Goal: Task Accomplishment & Management: Complete application form

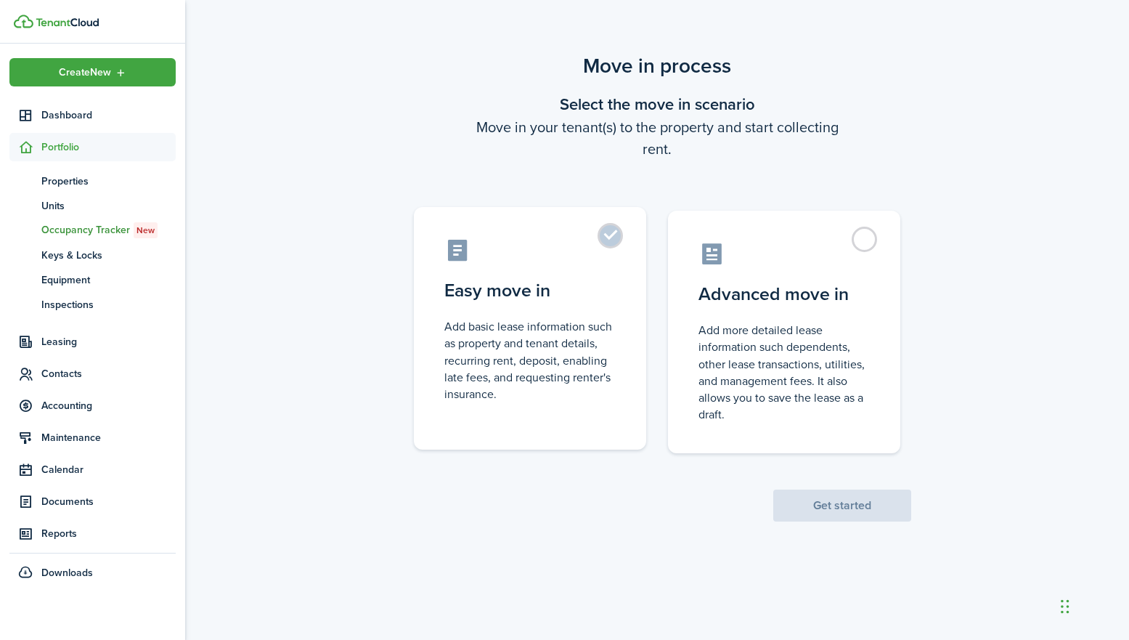
click at [613, 240] on label "Easy move in Add basic lease information such as property and tenant details, r…" at bounding box center [530, 328] width 232 height 242
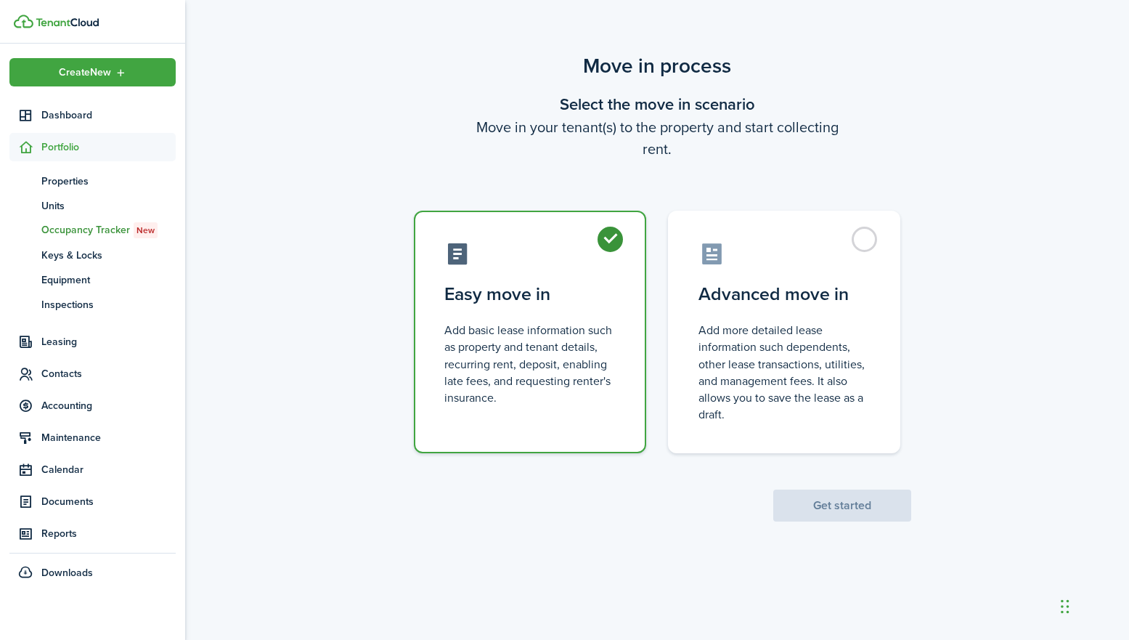
radio input "true"
click at [836, 498] on button "Get started" at bounding box center [842, 505] width 138 height 32
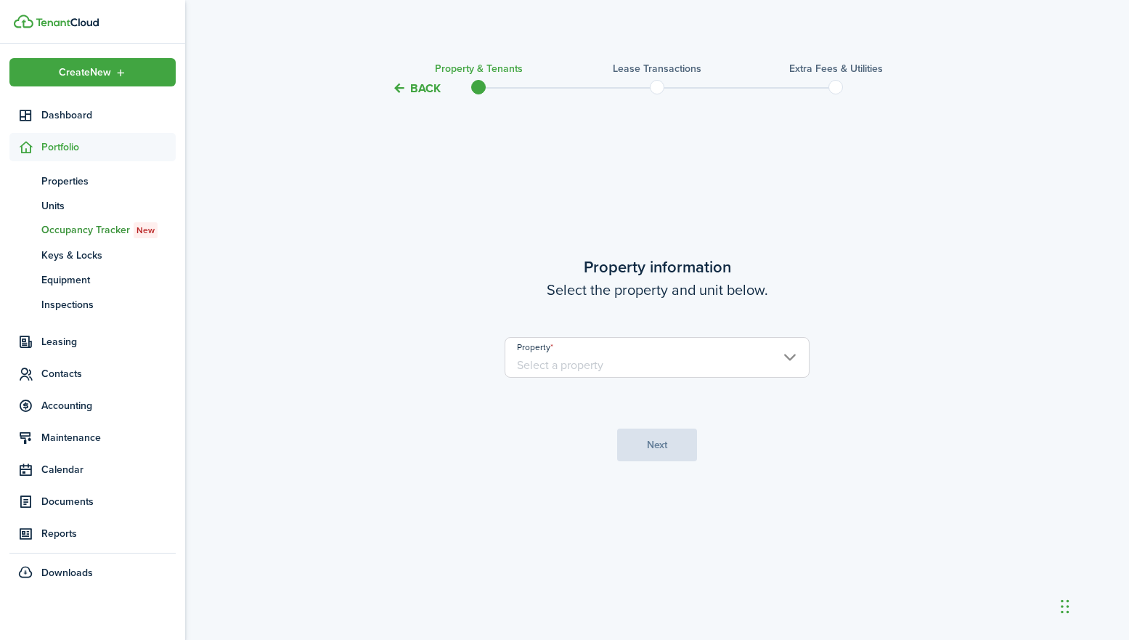
click at [793, 360] on input "Property" at bounding box center [657, 357] width 305 height 41
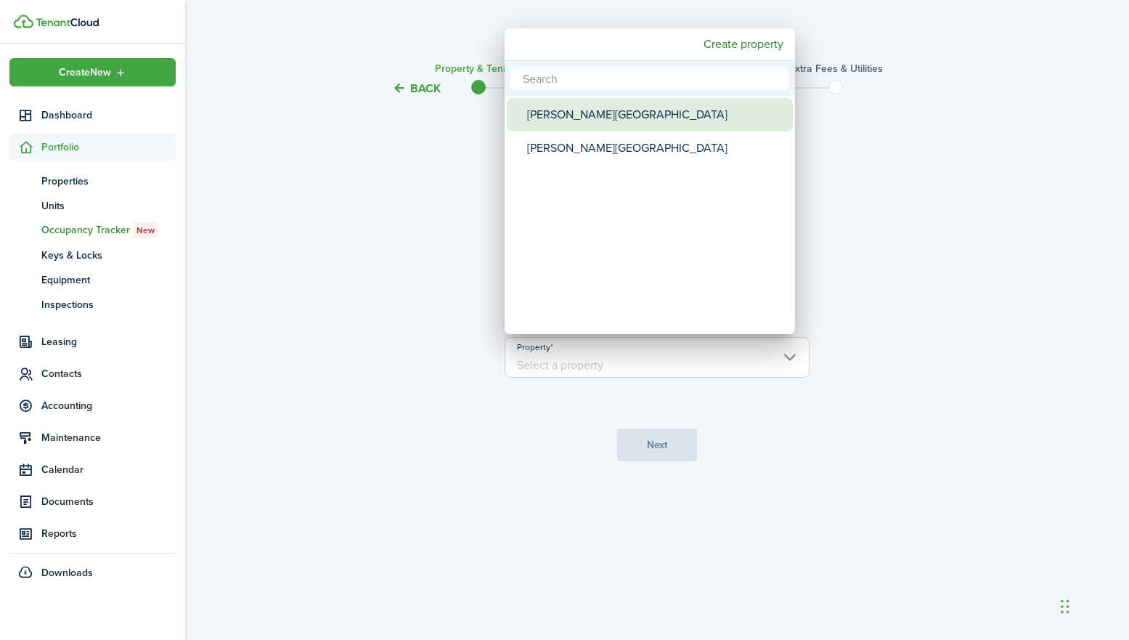
click at [575, 113] on div "[PERSON_NAME][GEOGRAPHIC_DATA]" at bounding box center [655, 114] width 257 height 33
type input "[PERSON_NAME][GEOGRAPHIC_DATA]"
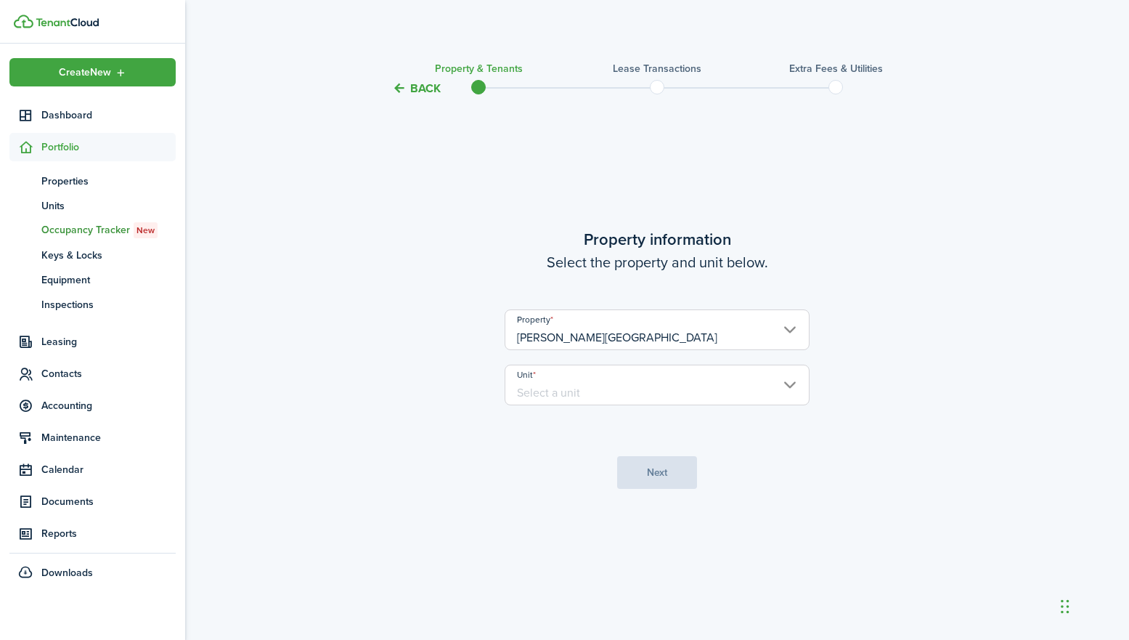
click at [660, 395] on input "Unit" at bounding box center [657, 384] width 305 height 41
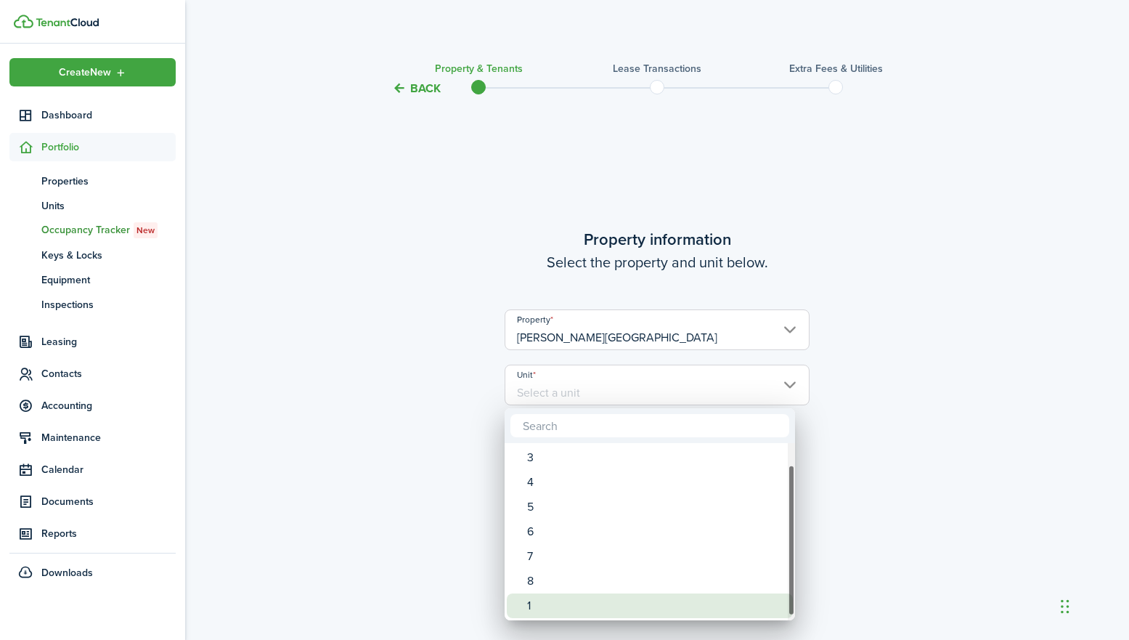
click at [535, 605] on div "1" at bounding box center [655, 605] width 257 height 25
type input "1"
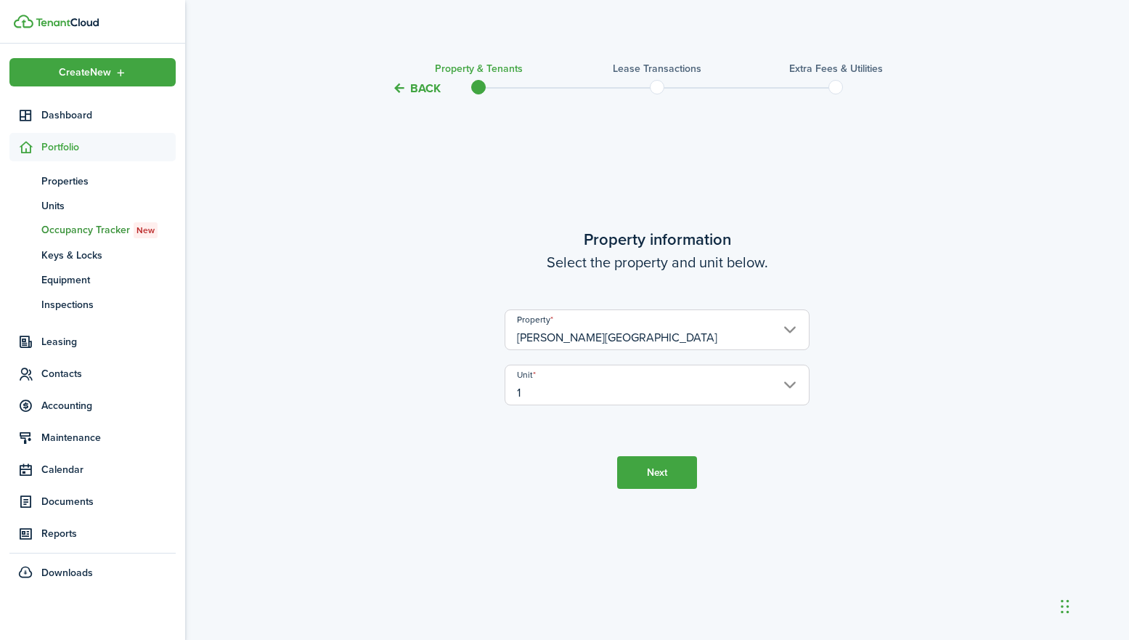
click at [665, 465] on button "Next" at bounding box center [657, 472] width 80 height 33
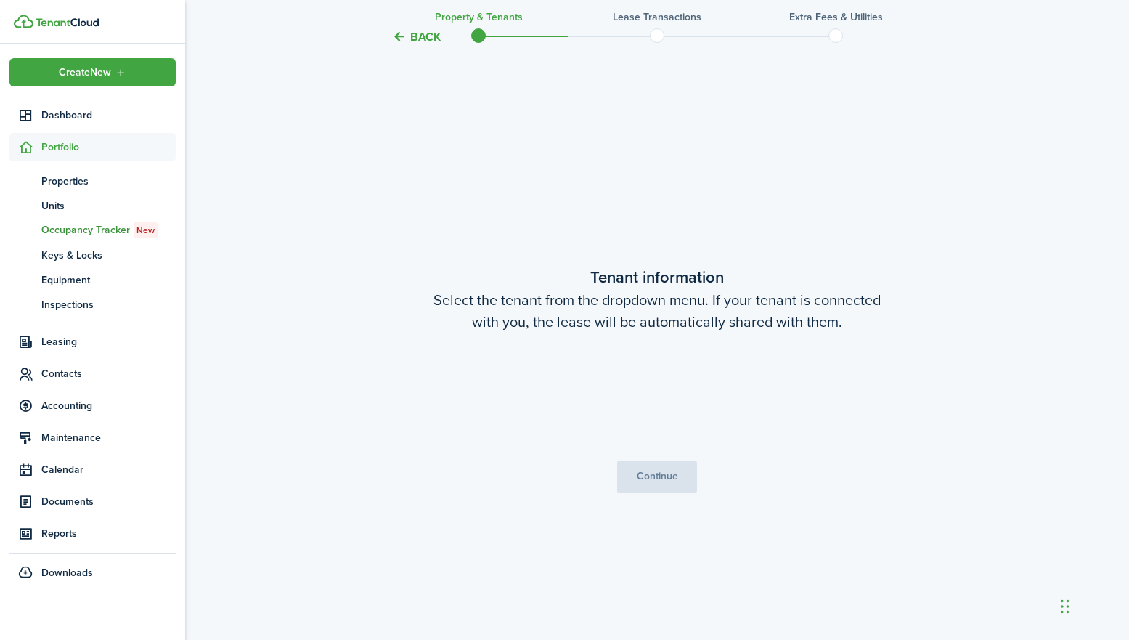
scroll to position [542, 0]
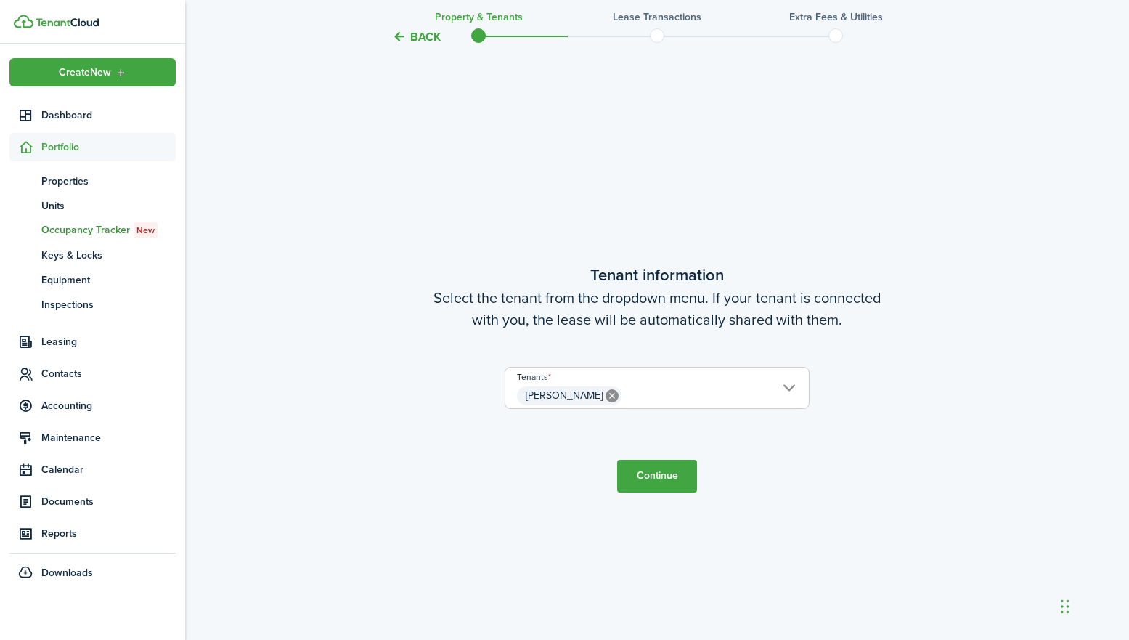
click at [791, 391] on span "[PERSON_NAME]" at bounding box center [656, 395] width 303 height 25
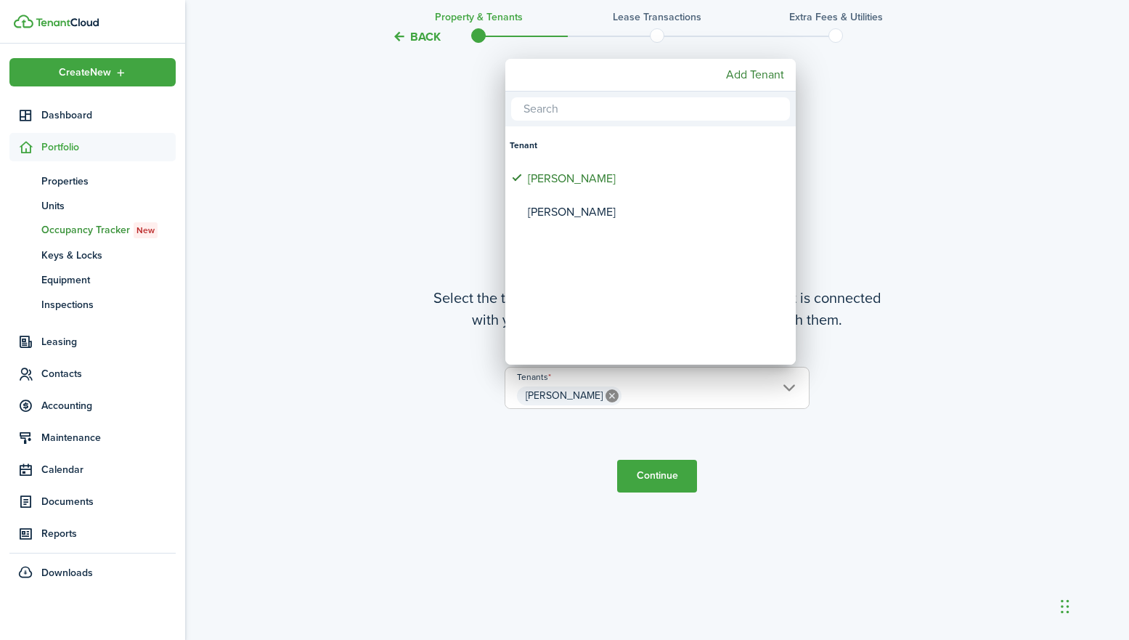
click at [791, 391] on div at bounding box center [564, 320] width 1361 height 872
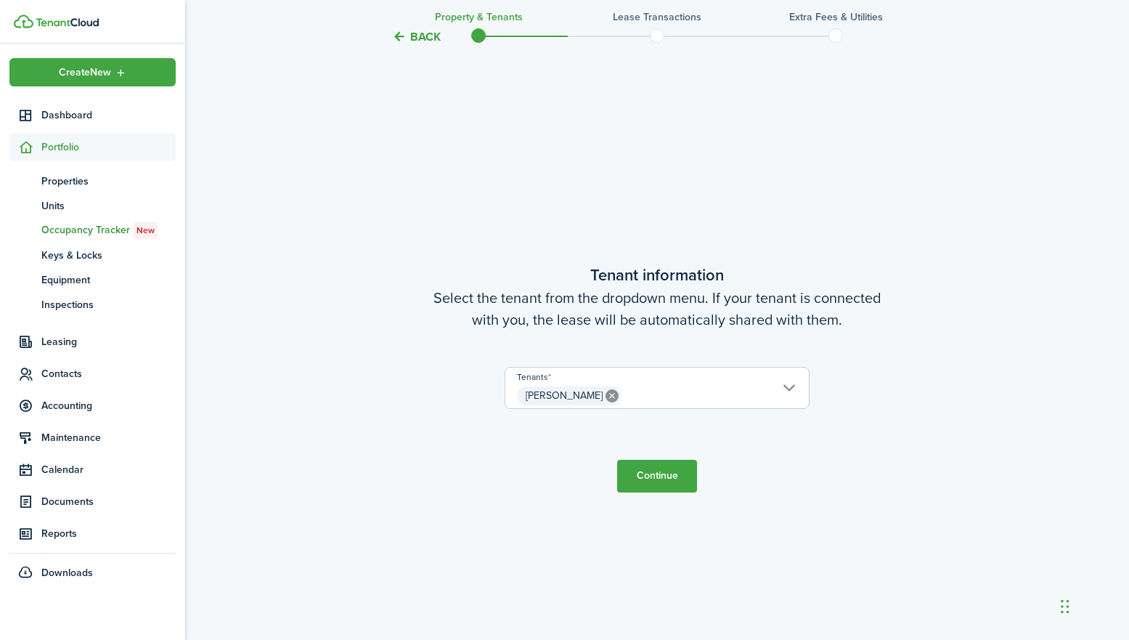
click at [793, 388] on span "[PERSON_NAME]" at bounding box center [656, 395] width 303 height 25
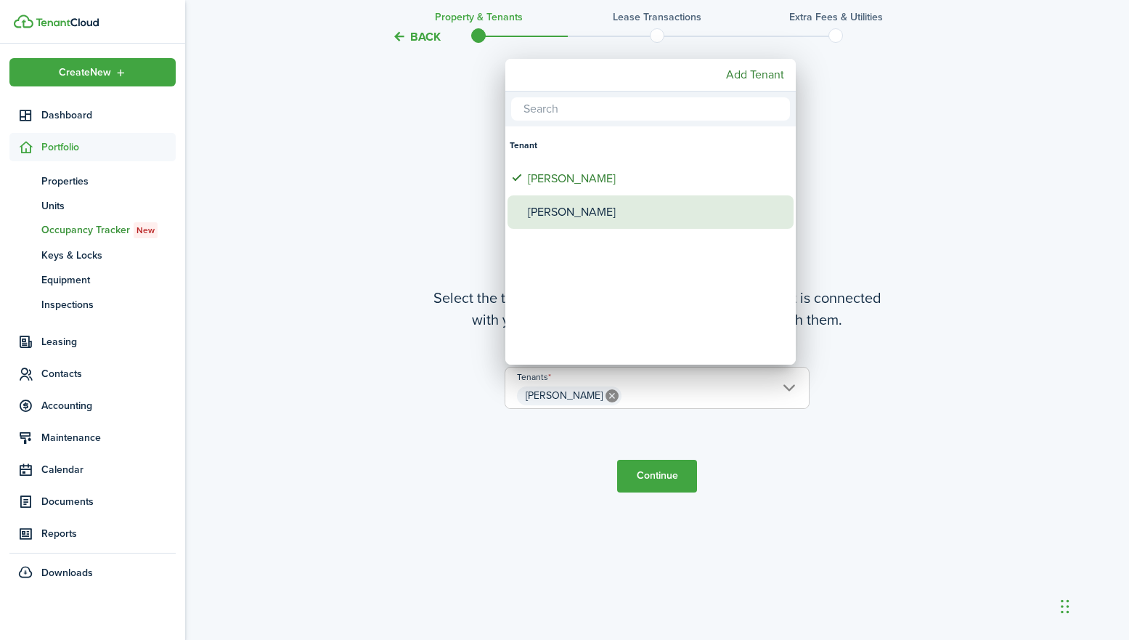
click at [574, 211] on div "[PERSON_NAME]" at bounding box center [656, 211] width 257 height 33
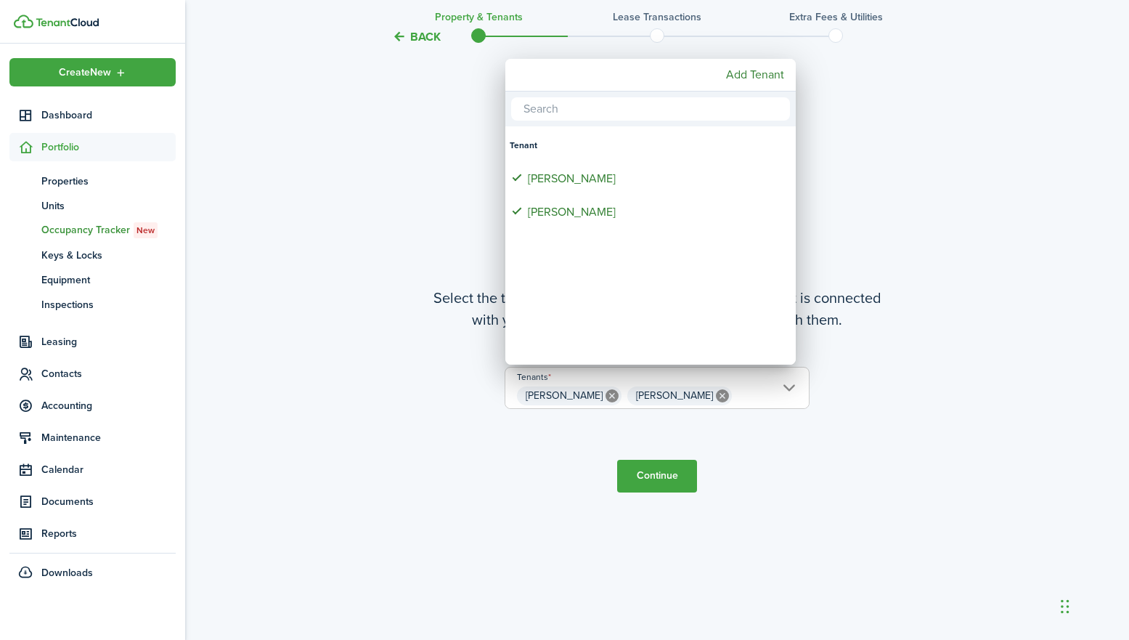
click at [689, 395] on div at bounding box center [564, 320] width 1361 height 872
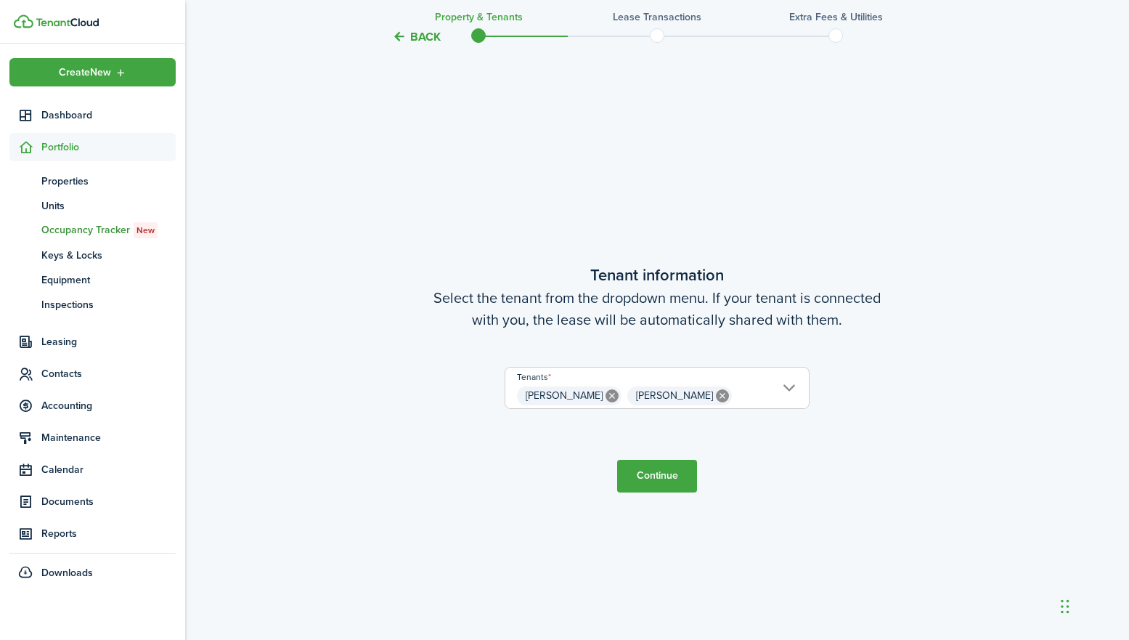
click at [716, 395] on icon at bounding box center [722, 395] width 13 height 13
type input "[PERSON_NAME]"
click at [659, 474] on button "Continue" at bounding box center [657, 475] width 80 height 33
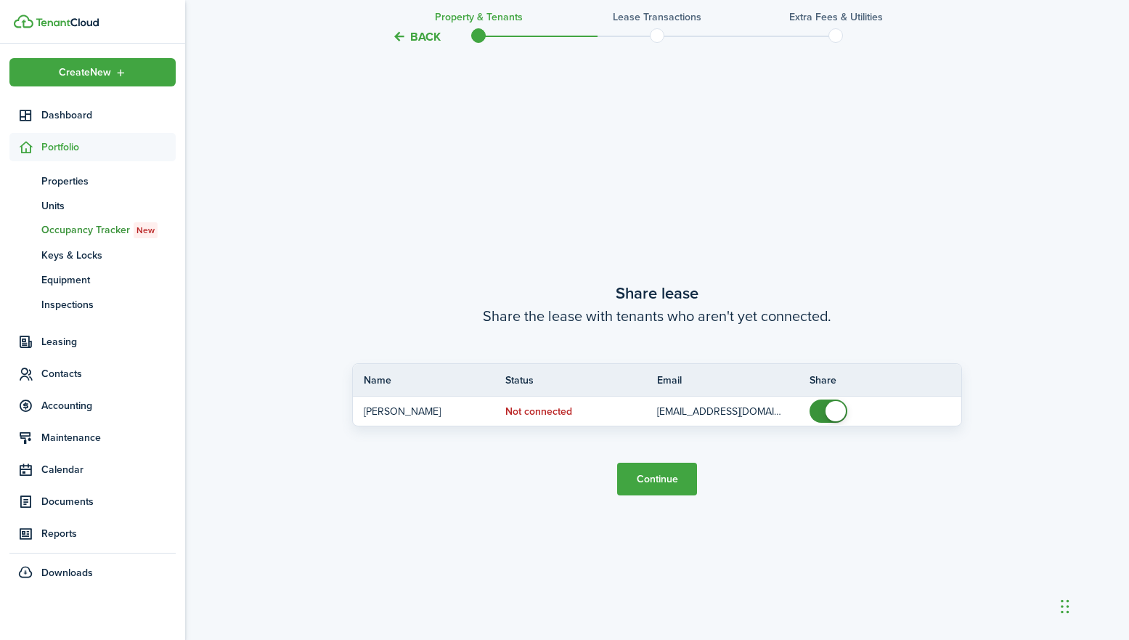
scroll to position [1182, 0]
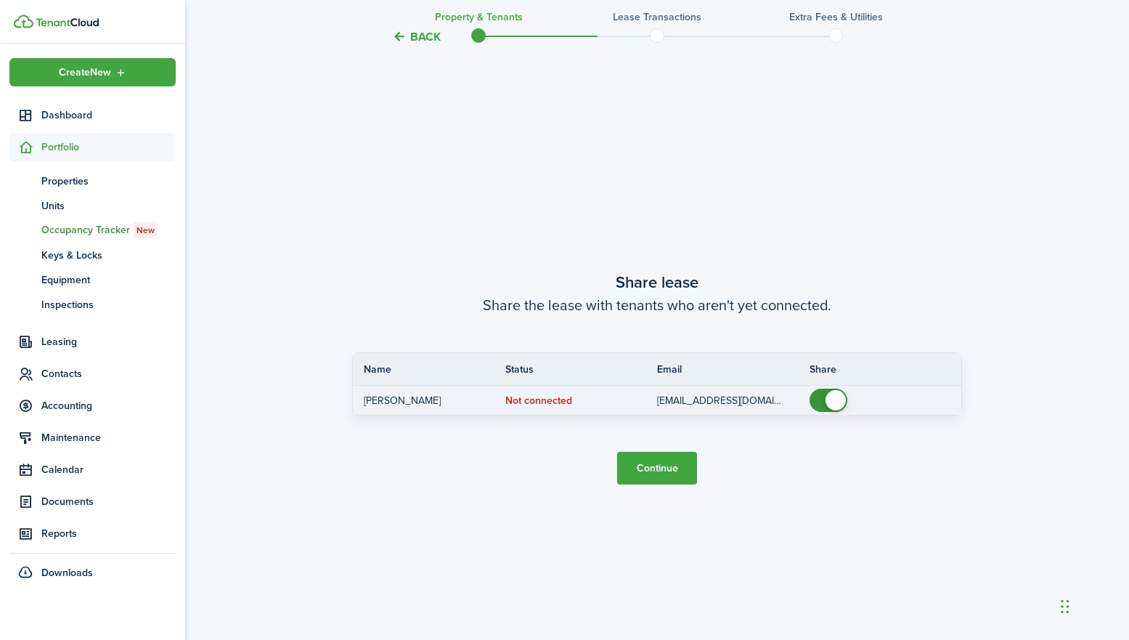
click at [825, 406] on span at bounding box center [828, 399] width 15 height 23
checkbox input "true"
click at [831, 406] on span at bounding box center [828, 399] width 15 height 23
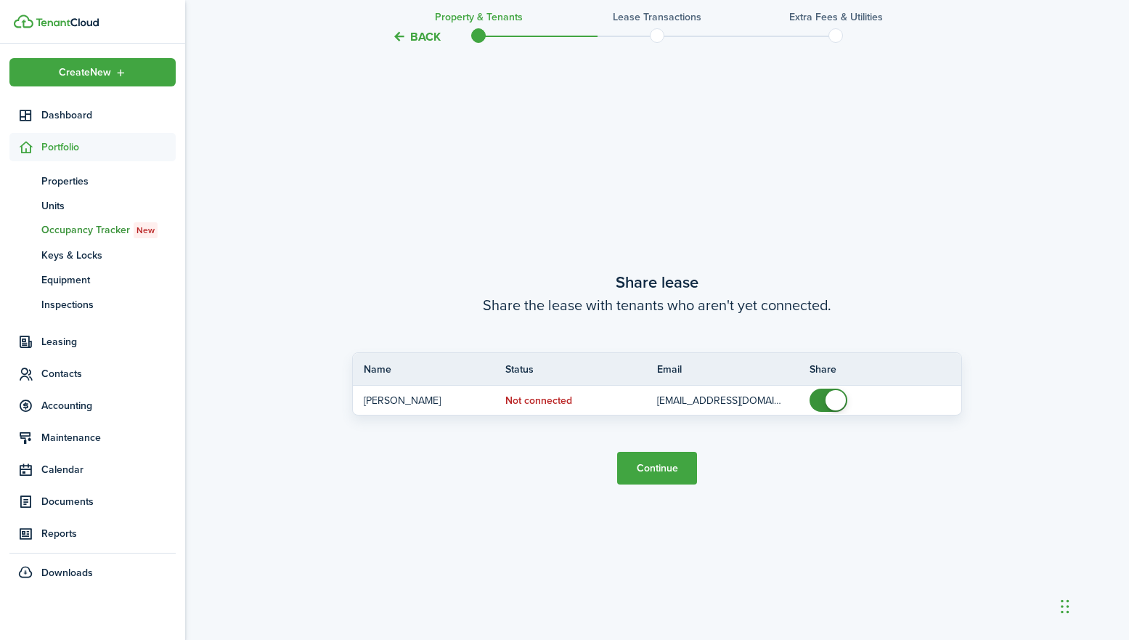
click at [661, 471] on button "Continue" at bounding box center [657, 468] width 80 height 33
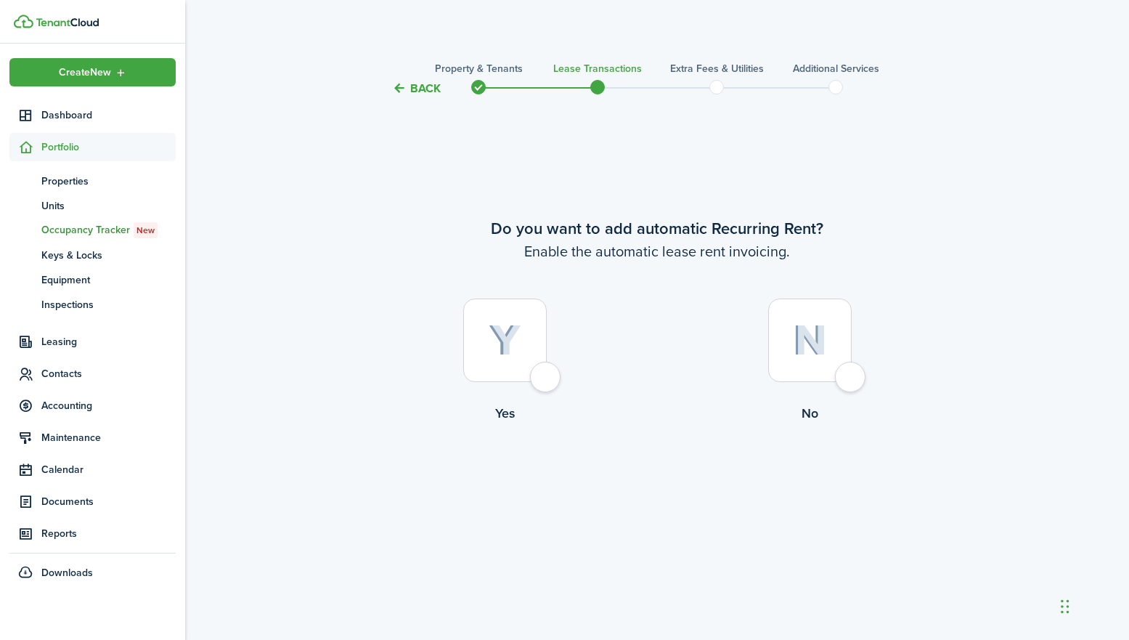
click at [547, 377] on div at bounding box center [504, 339] width 83 height 83
radio input "true"
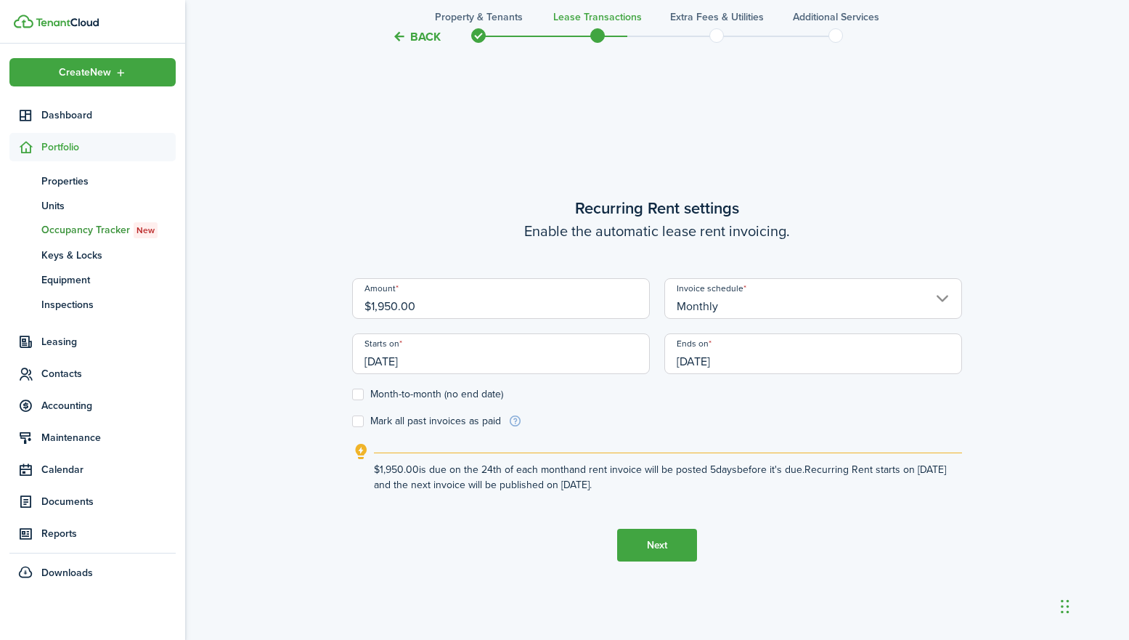
scroll to position [542, 0]
click at [438, 365] on input "[DATE]" at bounding box center [501, 352] width 298 height 41
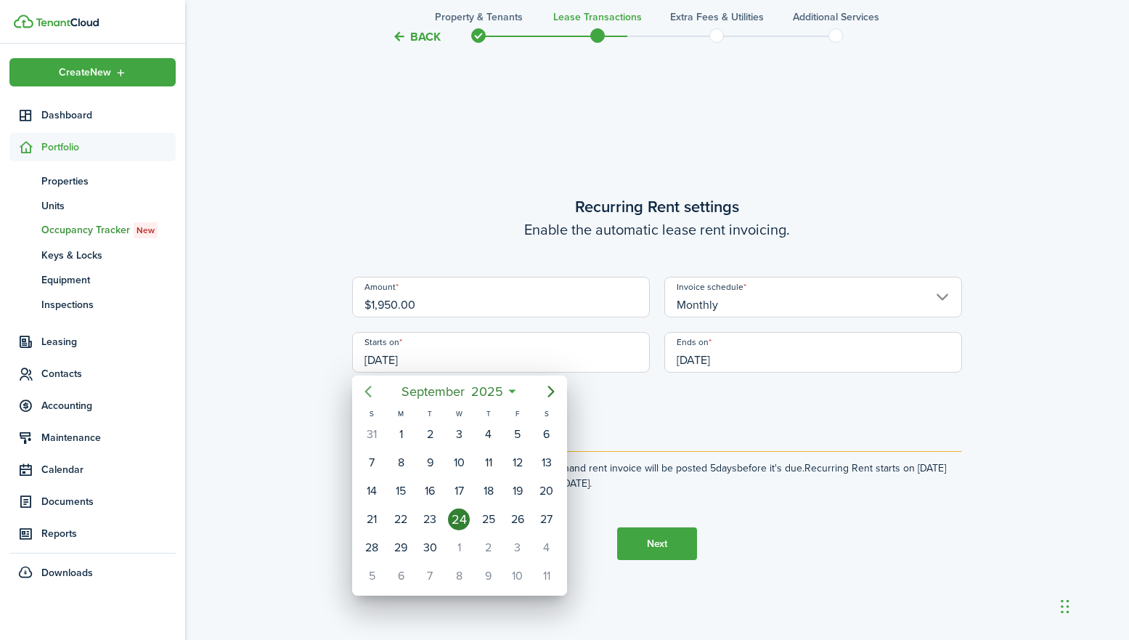
click at [370, 392] on icon "Previous page" at bounding box center [367, 391] width 17 height 17
click at [404, 489] on div "11" at bounding box center [401, 491] width 22 height 22
type input "[DATE]"
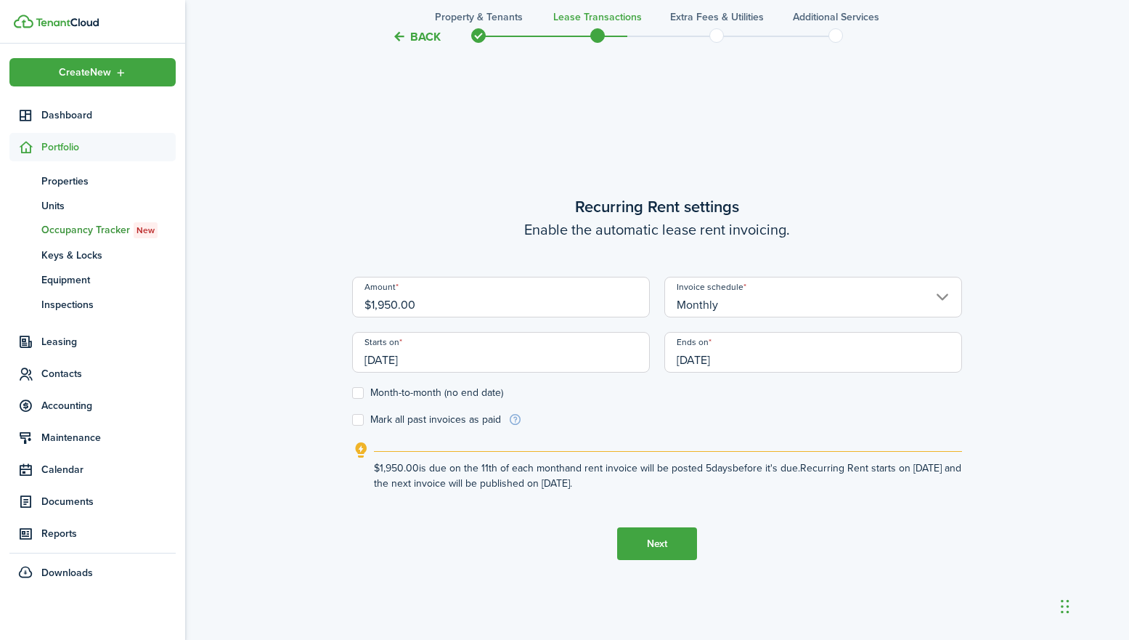
click at [727, 362] on input "[DATE]" at bounding box center [813, 352] width 298 height 41
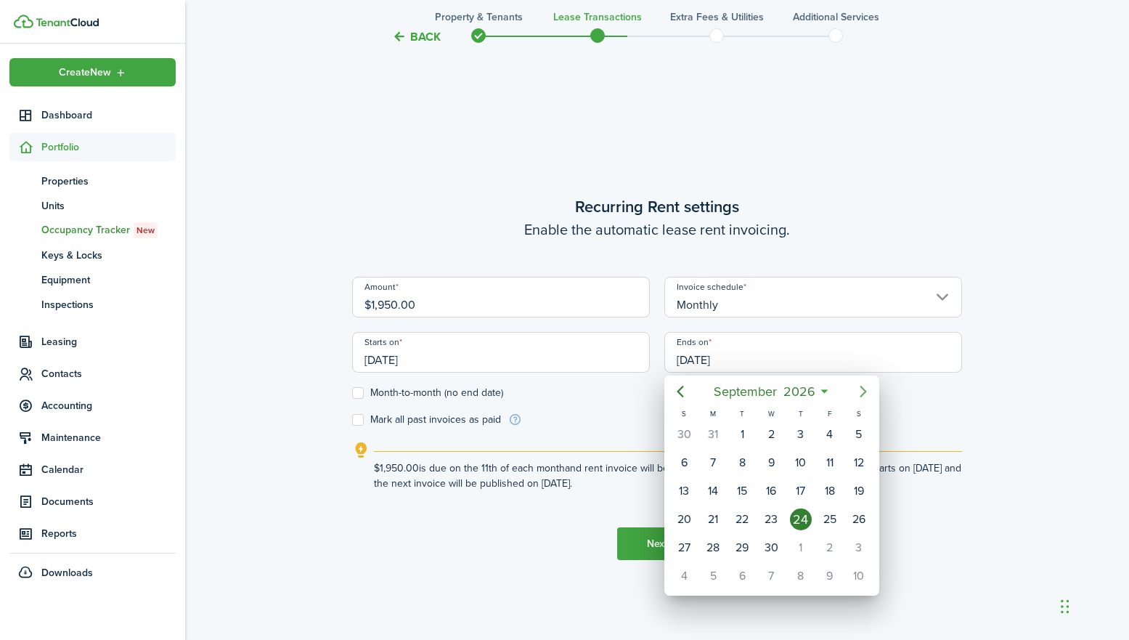
click at [865, 391] on icon "Next page" at bounding box center [862, 391] width 7 height 12
click at [687, 391] on icon "Previous page" at bounding box center [679, 391] width 17 height 17
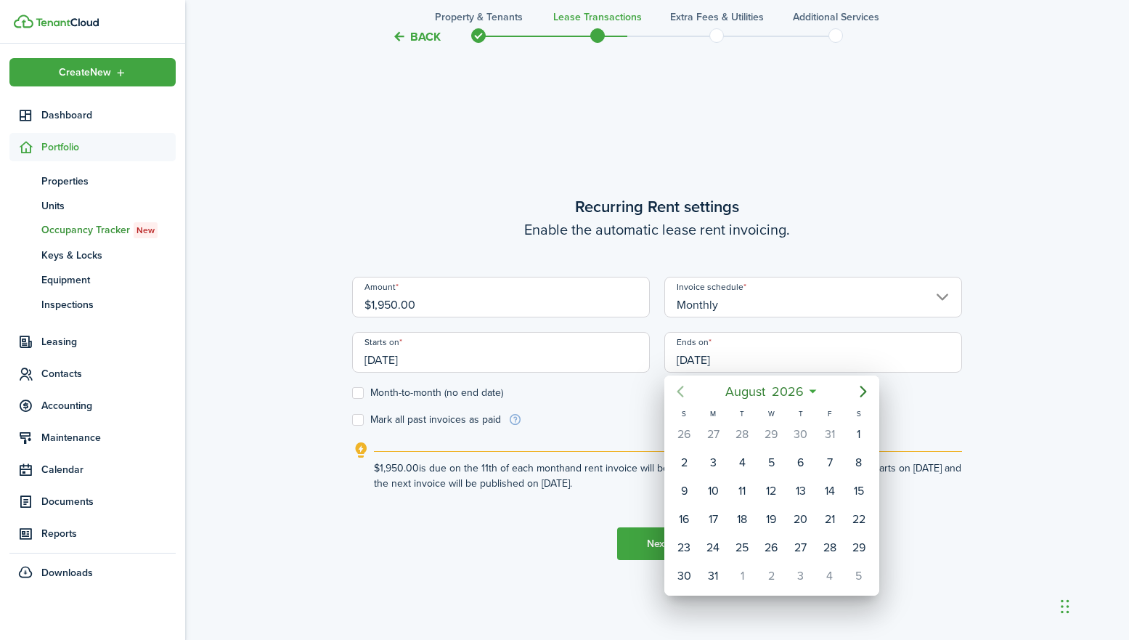
click at [687, 391] on icon "Previous page" at bounding box center [679, 391] width 17 height 17
click at [769, 523] on div "22" at bounding box center [771, 519] width 22 height 22
type input "[DATE]"
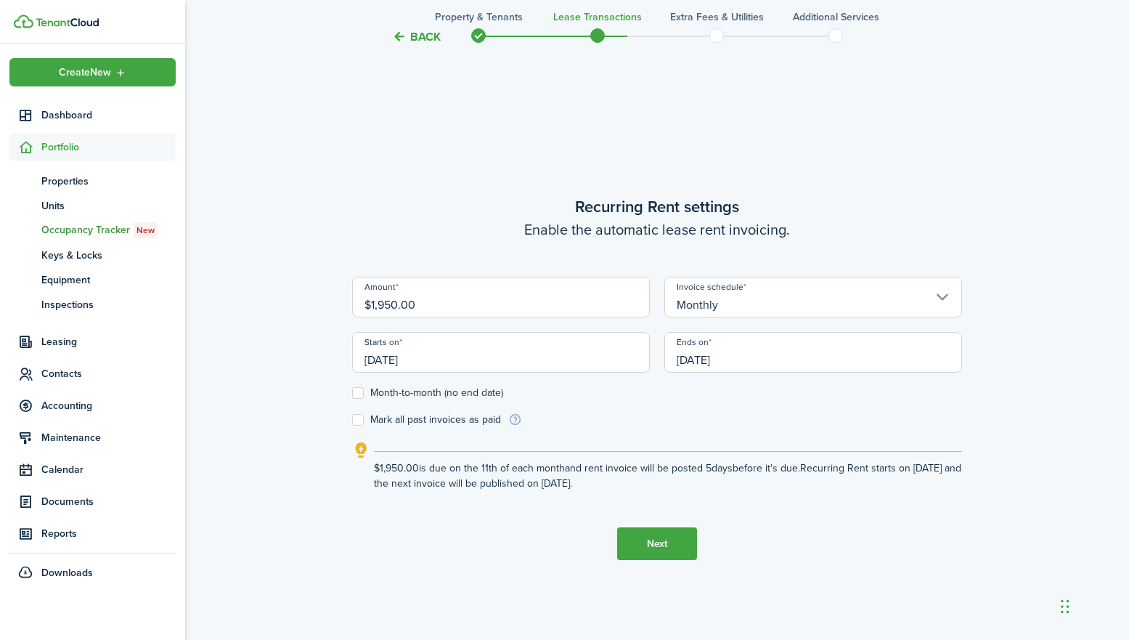
click at [656, 327] on div "Amount $1,950.00" at bounding box center [501, 304] width 312 height 55
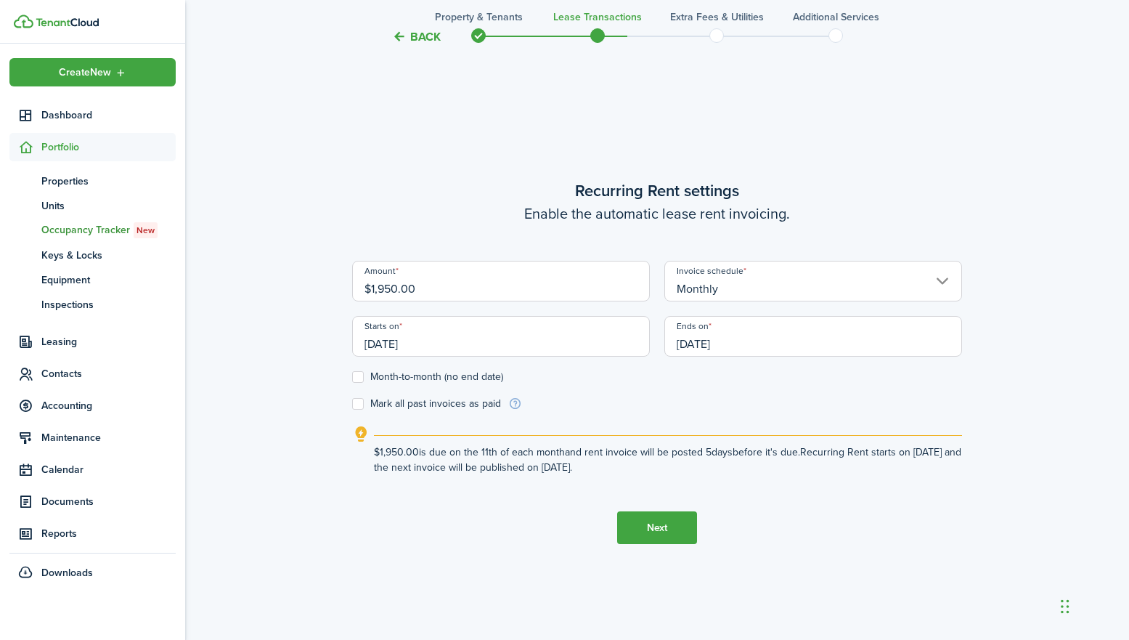
scroll to position [563, 0]
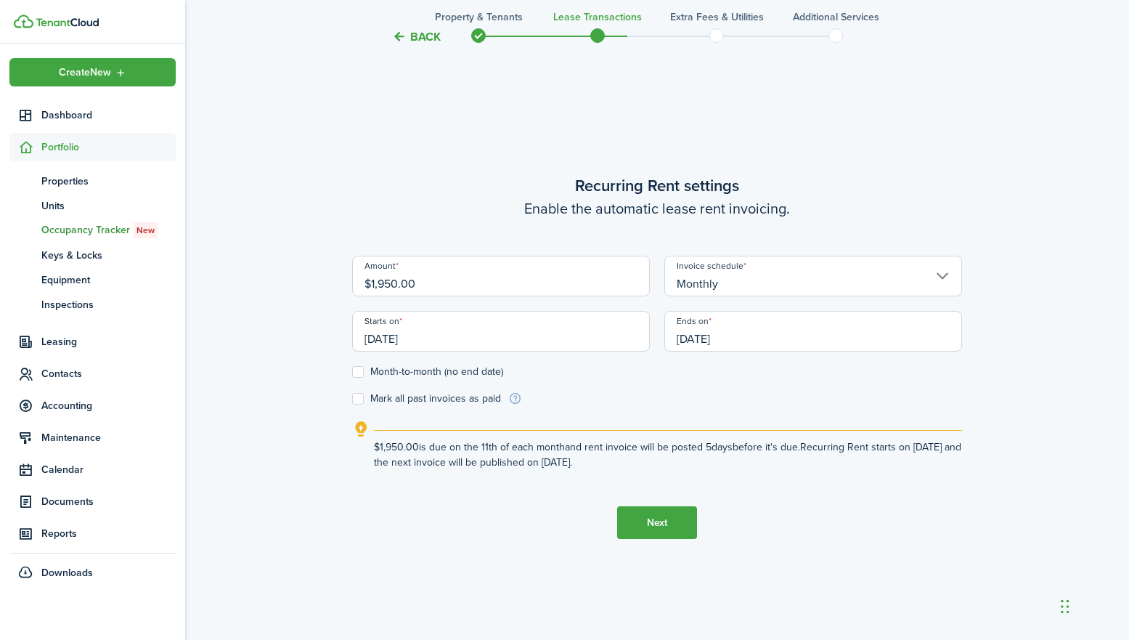
click at [357, 398] on label "Mark all past invoices as paid" at bounding box center [426, 399] width 149 height 12
click at [352, 399] on input "Mark all past invoices as paid" at bounding box center [351, 399] width 1 height 1
checkbox input "true"
click at [658, 308] on div "Invoice schedule Monthly" at bounding box center [813, 283] width 312 height 55
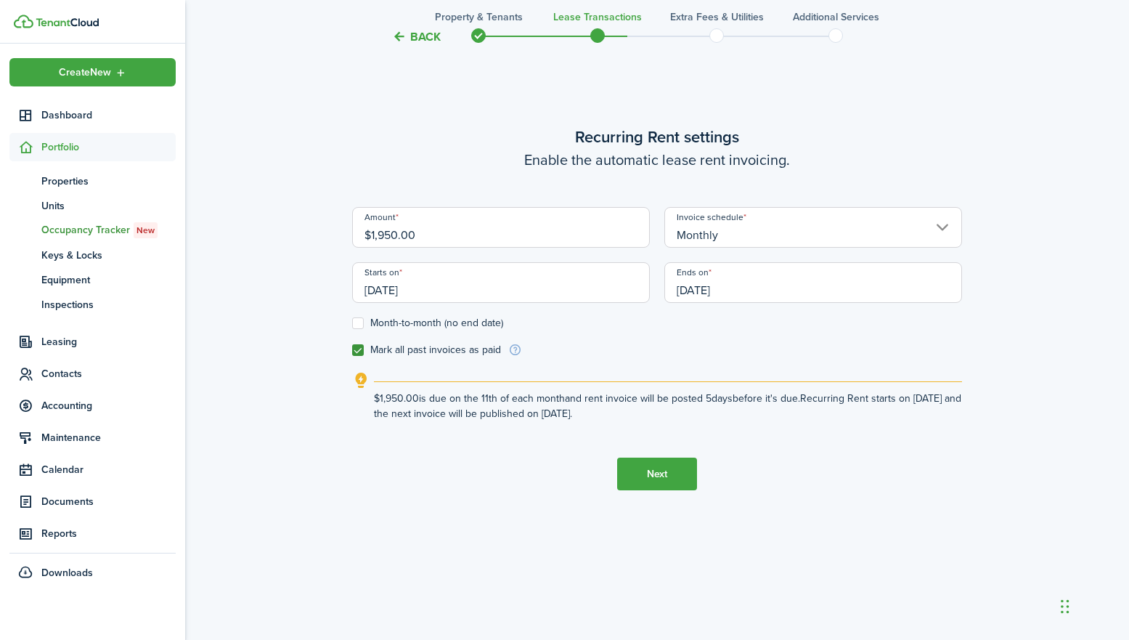
scroll to position [613, 0]
click at [775, 226] on input "Monthly" at bounding box center [813, 225] width 298 height 41
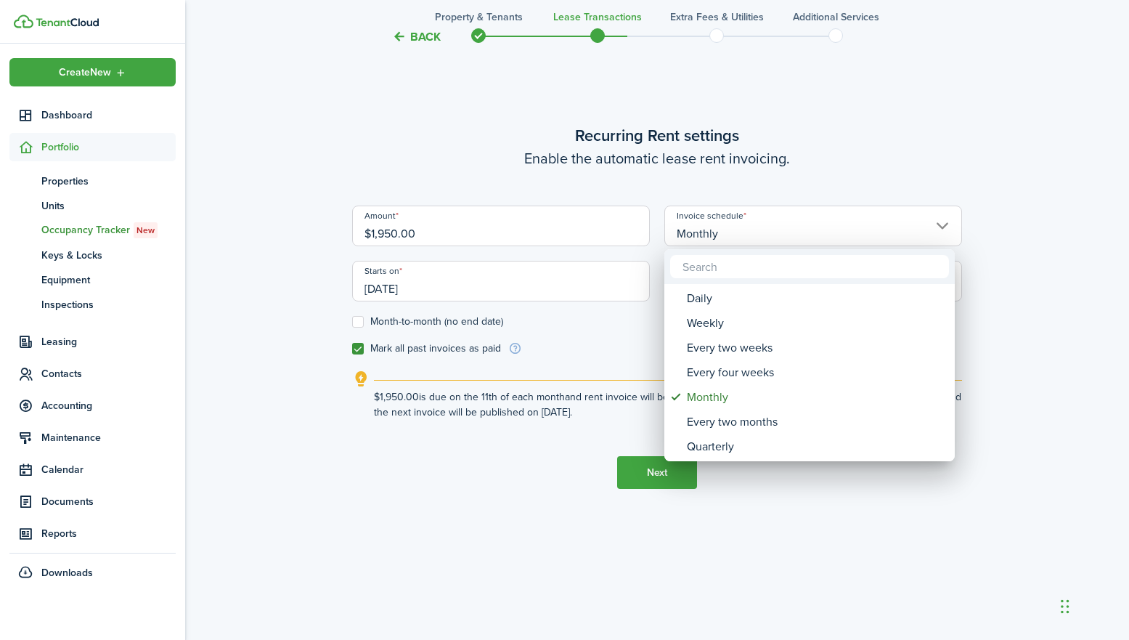
click at [655, 248] on div at bounding box center [564, 320] width 1361 height 872
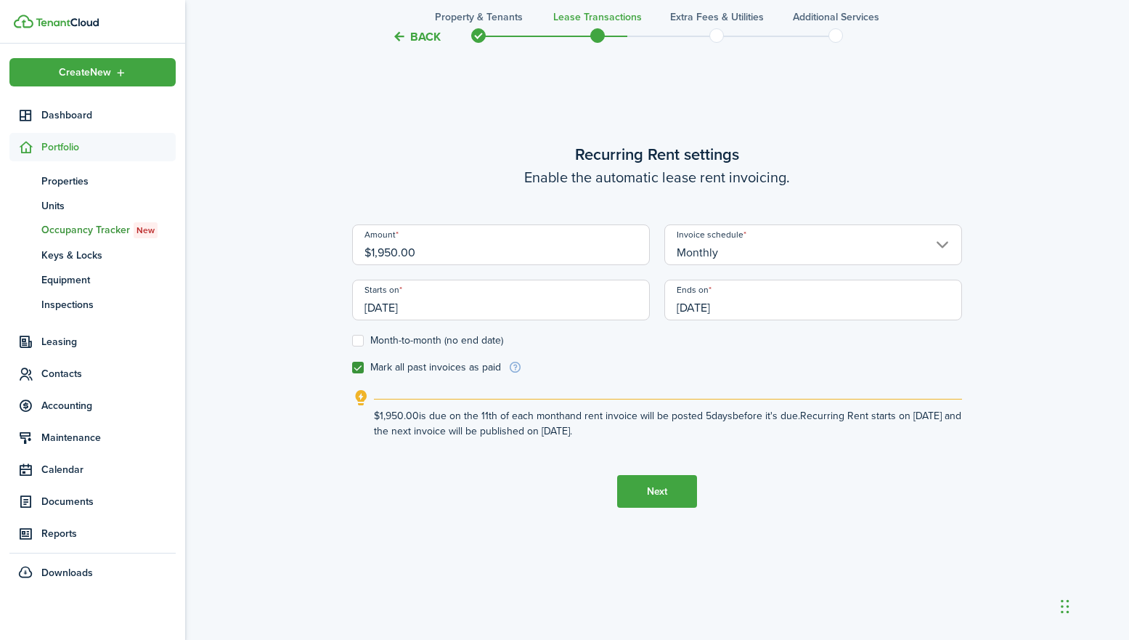
click at [655, 497] on button "Next" at bounding box center [657, 491] width 80 height 33
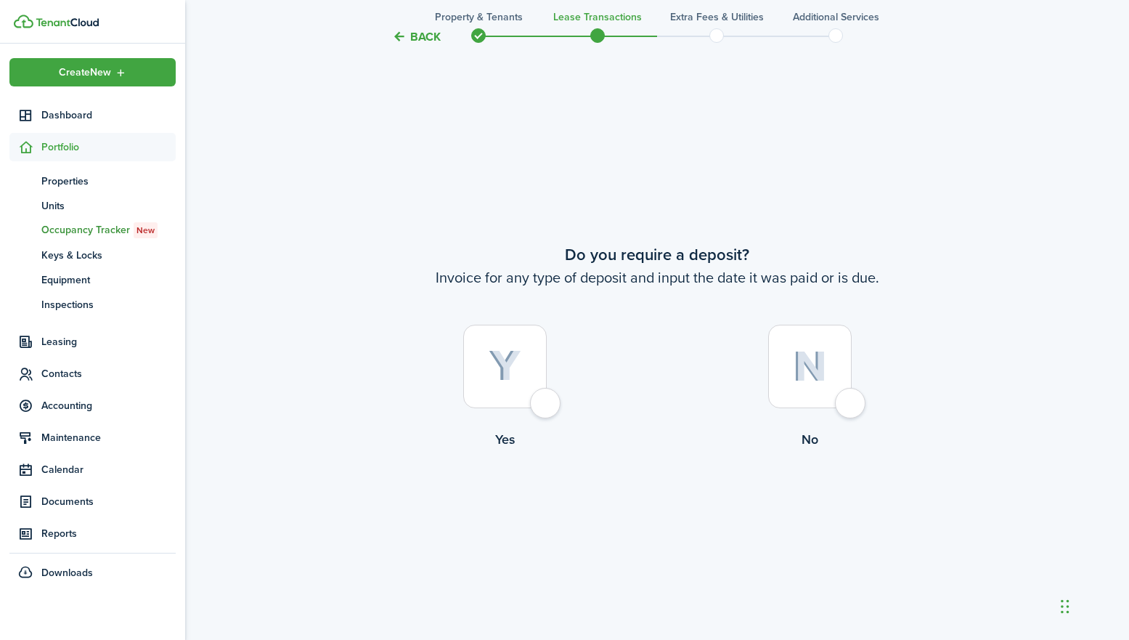
scroll to position [1182, 0]
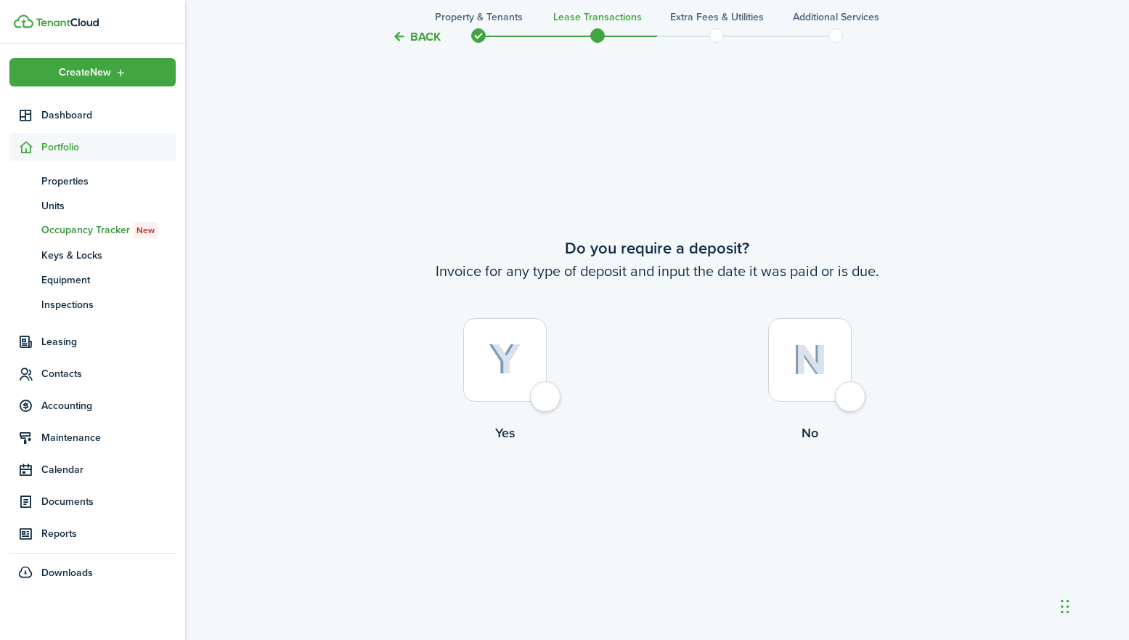
click at [547, 401] on div at bounding box center [504, 359] width 83 height 83
radio input "true"
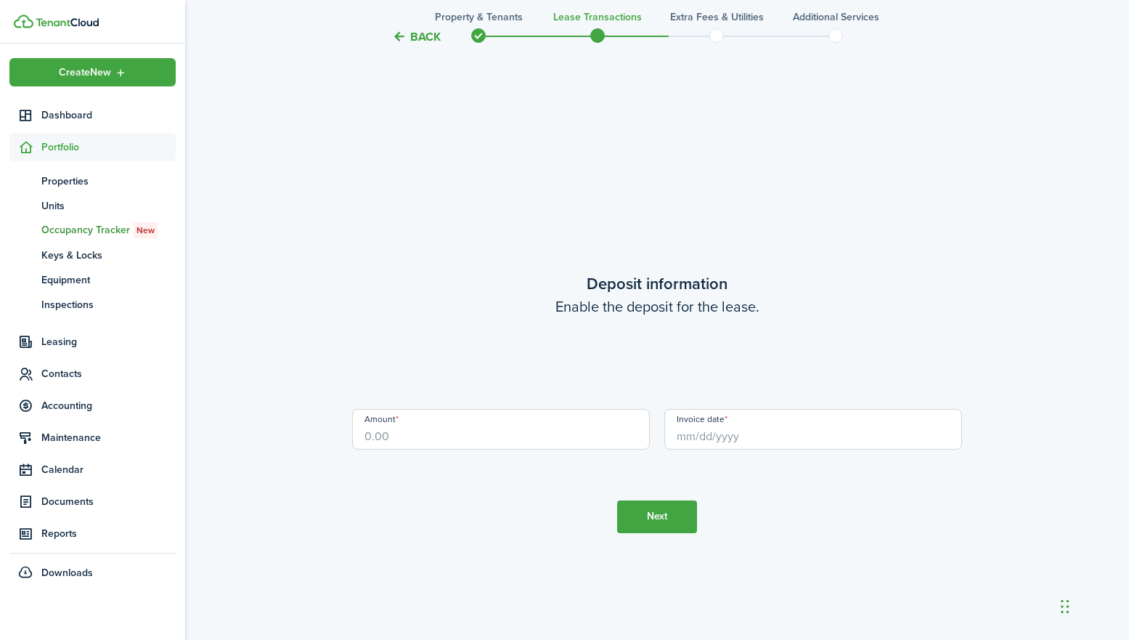
scroll to position [1821, 0]
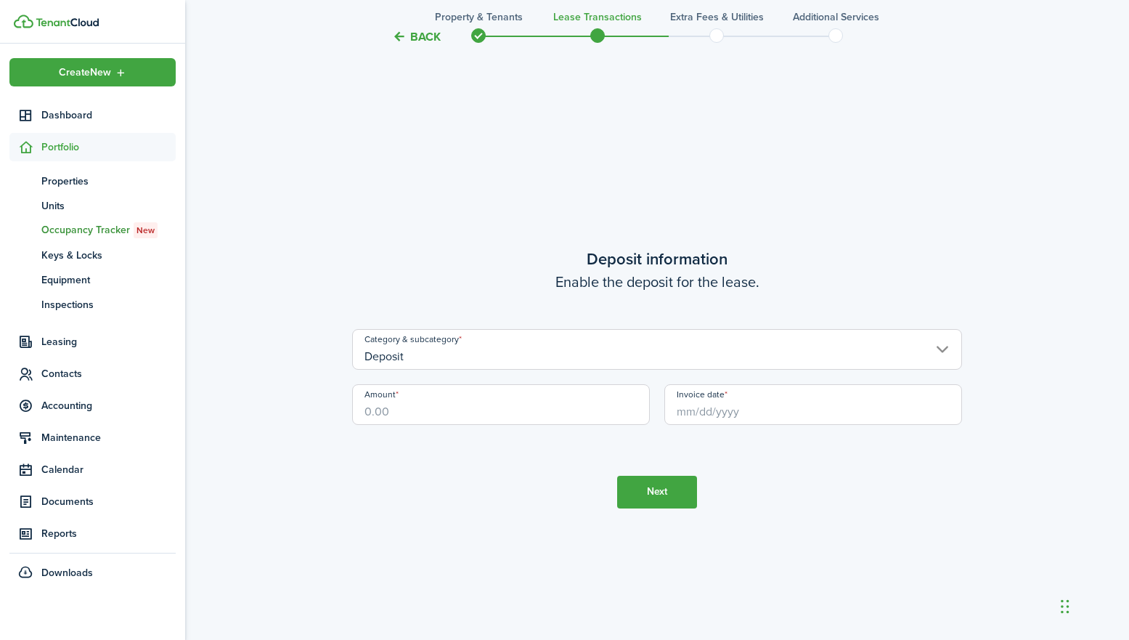
click at [489, 409] on input "Amount" at bounding box center [501, 404] width 298 height 41
click at [774, 415] on input "Invoice date" at bounding box center [813, 404] width 298 height 41
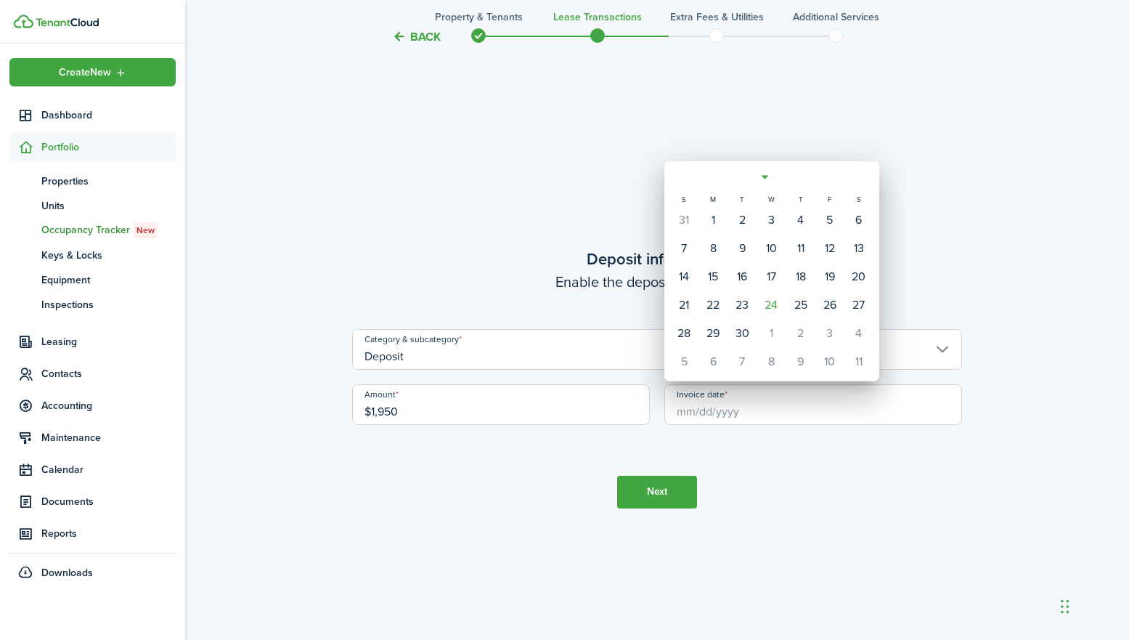
type input "$1,950.00"
click at [681, 175] on icon "Previous page" at bounding box center [679, 176] width 17 height 17
click at [744, 308] on div "22" at bounding box center [742, 305] width 22 height 22
type input "[DATE]"
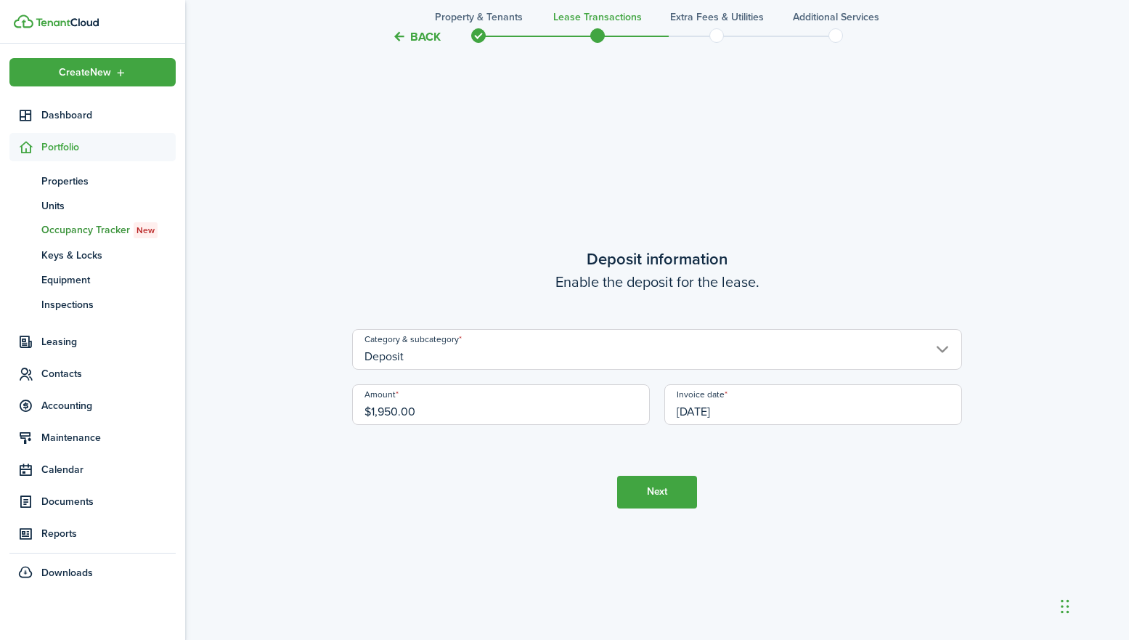
click at [743, 517] on tc-wizard-step "Deposit information Enable the deposit for the lease. Category & subcategory De…" at bounding box center [657, 377] width 610 height 640
click at [661, 491] on button "Next" at bounding box center [657, 491] width 80 height 33
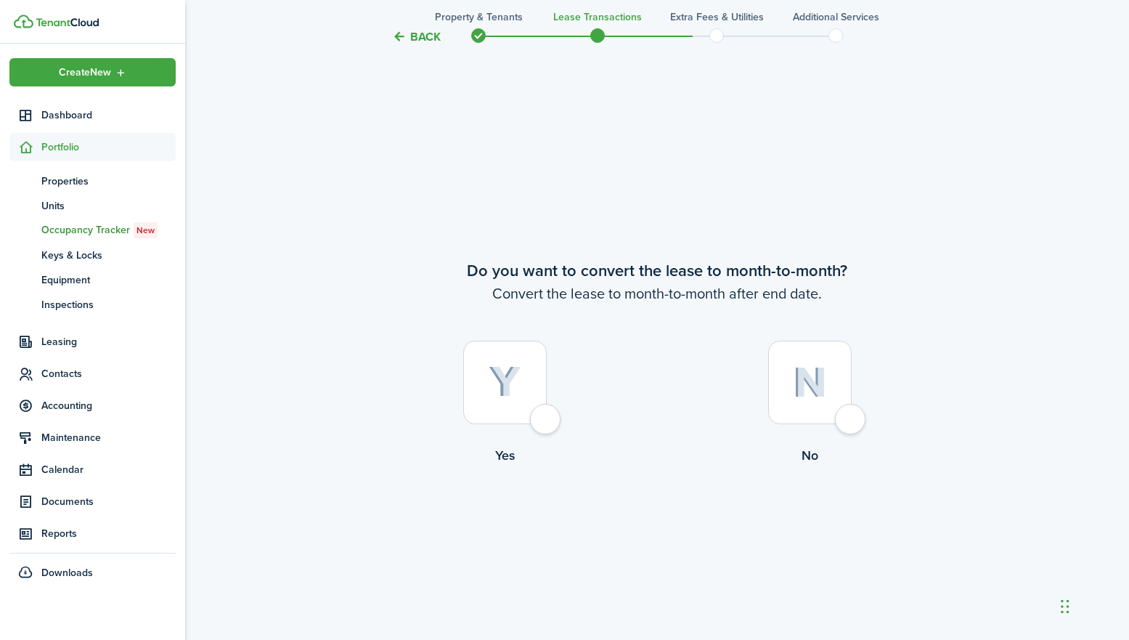
scroll to position [2461, 0]
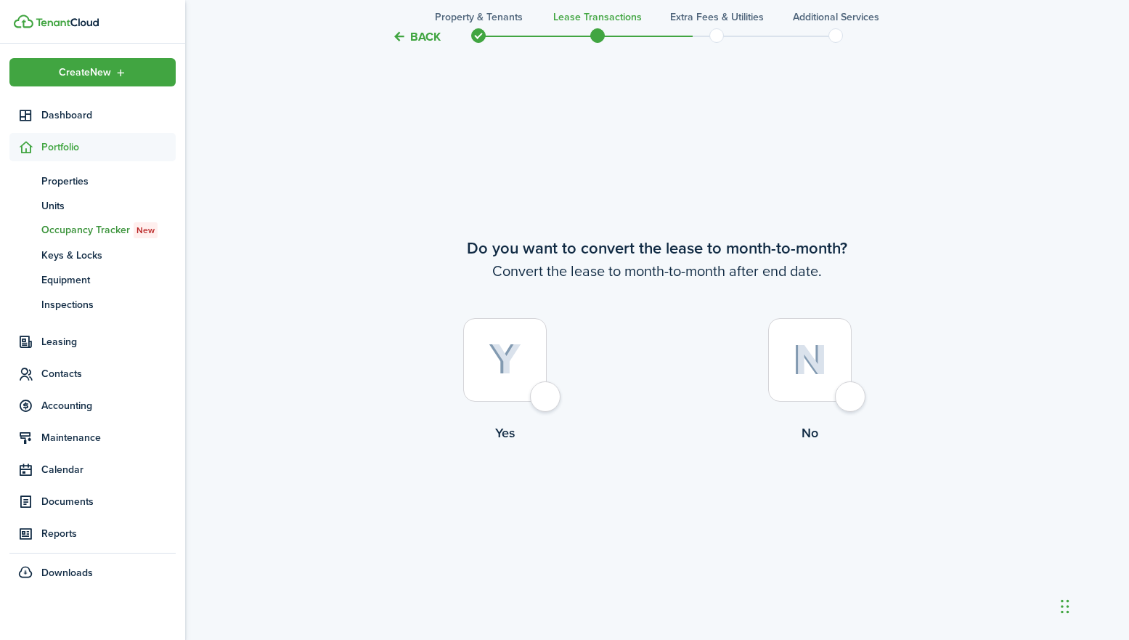
click at [851, 401] on div at bounding box center [809, 359] width 83 height 83
radio input "true"
click at [674, 500] on button "Continue" at bounding box center [657, 502] width 80 height 33
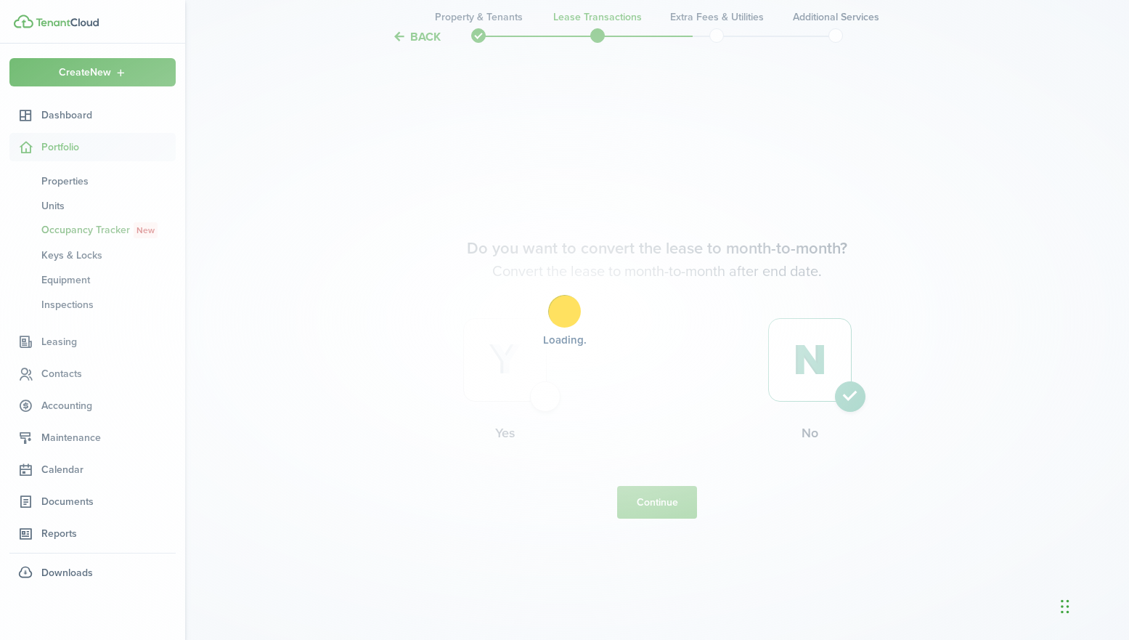
scroll to position [0, 0]
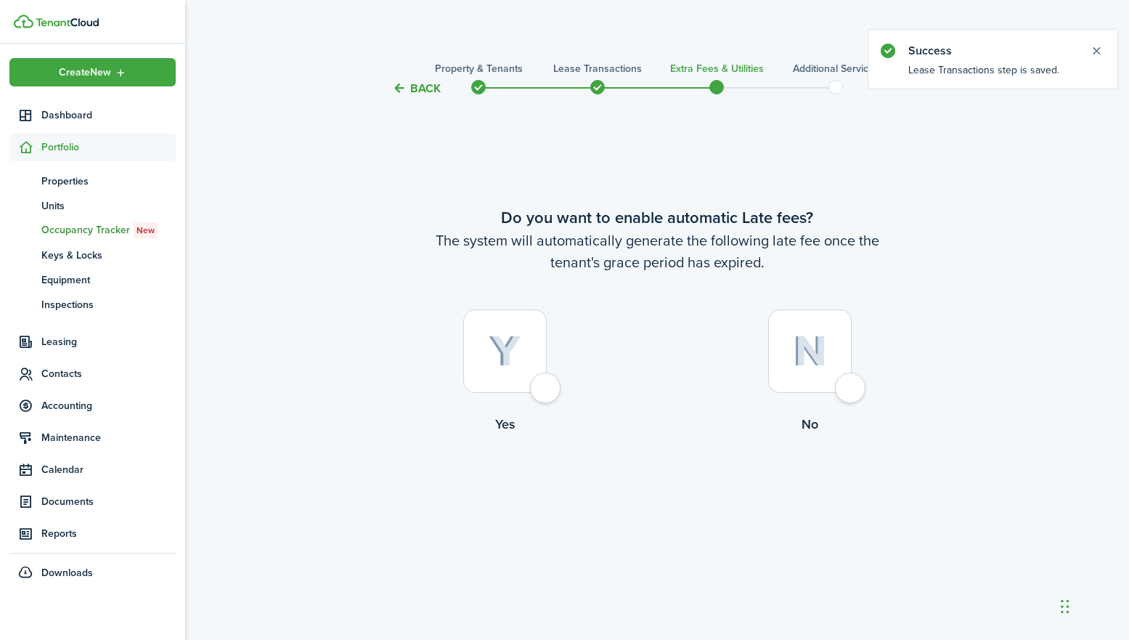
click at [547, 391] on div at bounding box center [504, 350] width 83 height 83
radio input "true"
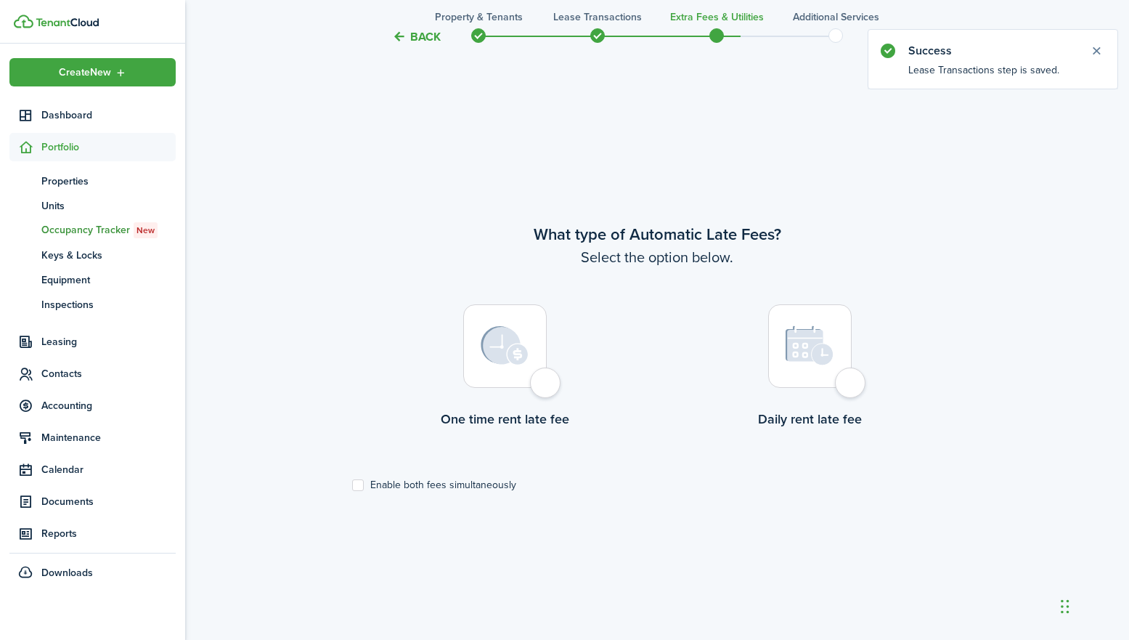
scroll to position [542, 0]
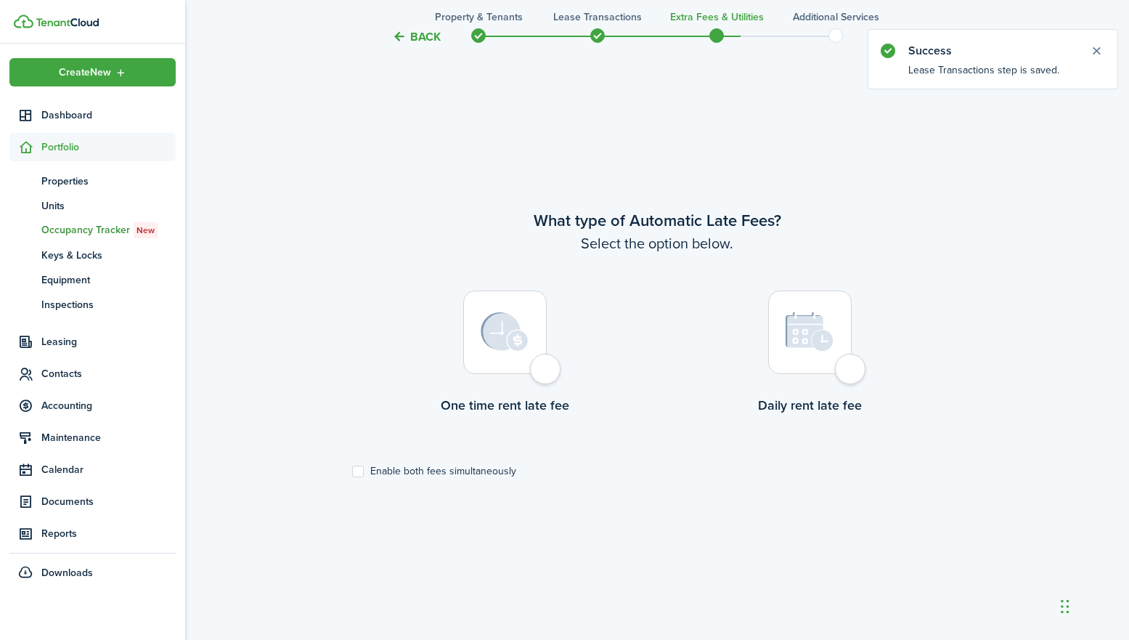
click at [547, 371] on div at bounding box center [504, 331] width 83 height 83
radio input "true"
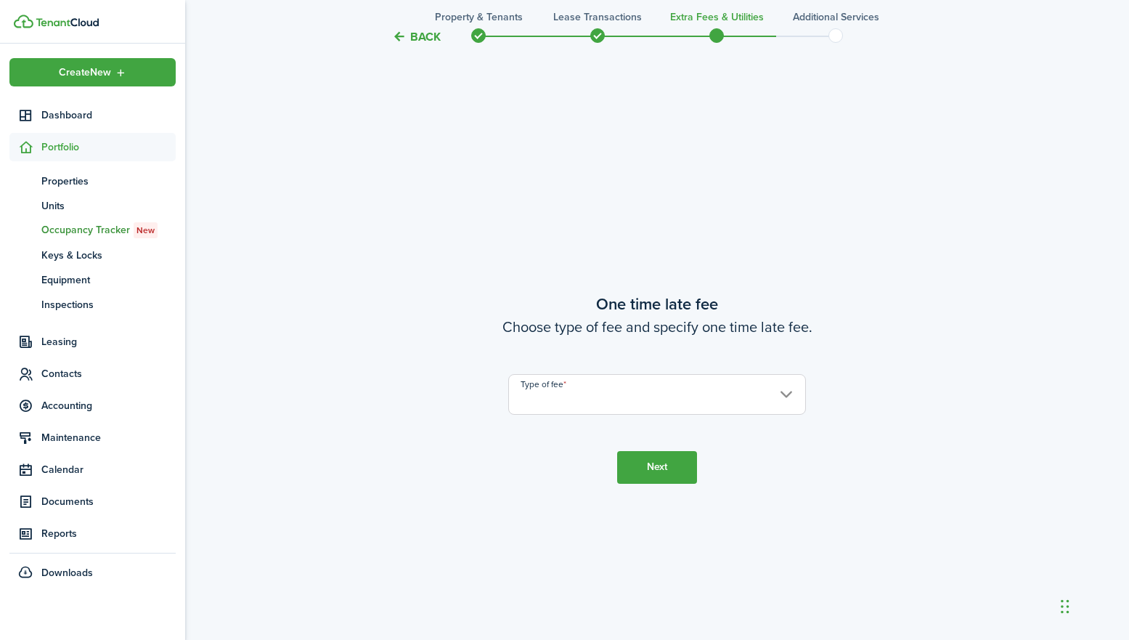
scroll to position [1182, 0]
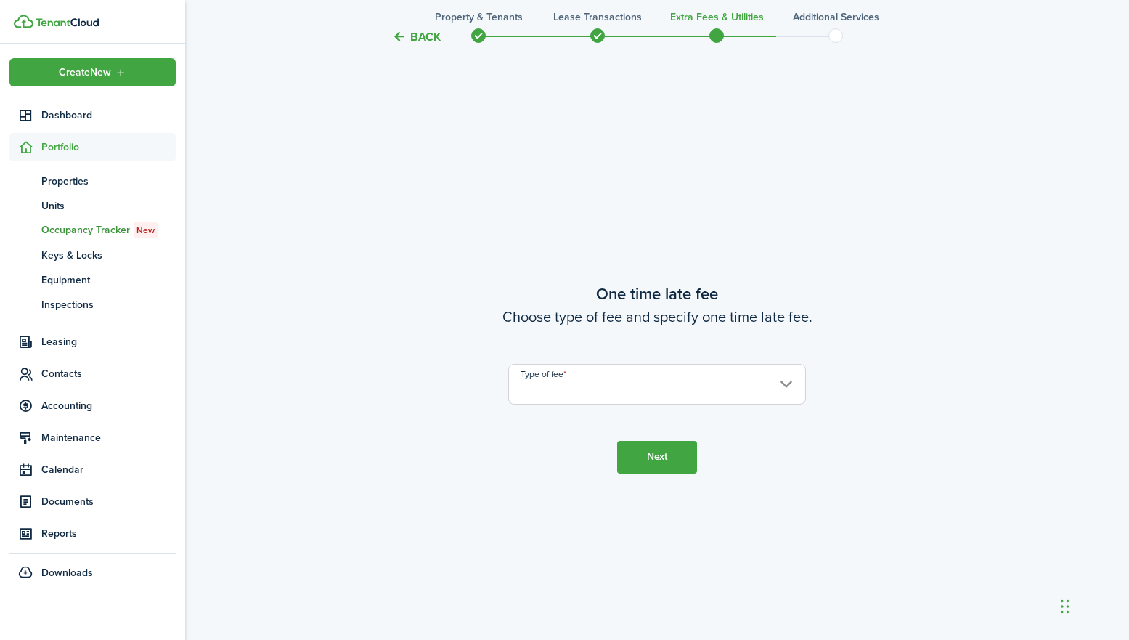
click at [596, 387] on input "Type of fee" at bounding box center [657, 384] width 298 height 41
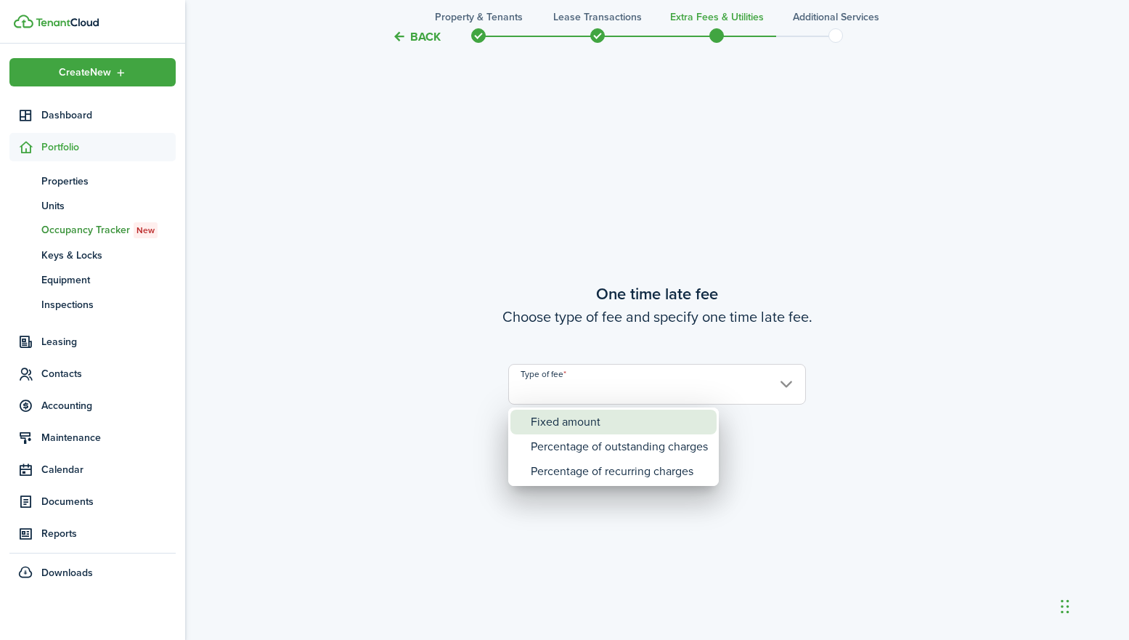
click at [584, 420] on div "Fixed amount" at bounding box center [619, 421] width 177 height 25
type input "Fixed amount"
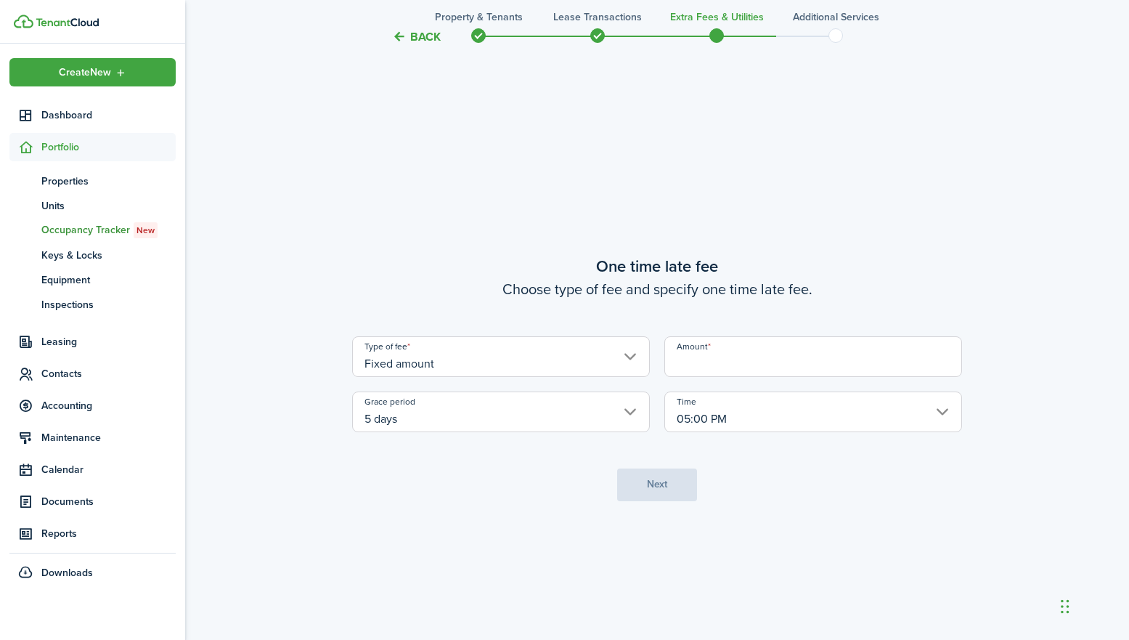
click at [739, 358] on input "Amount" at bounding box center [813, 356] width 298 height 41
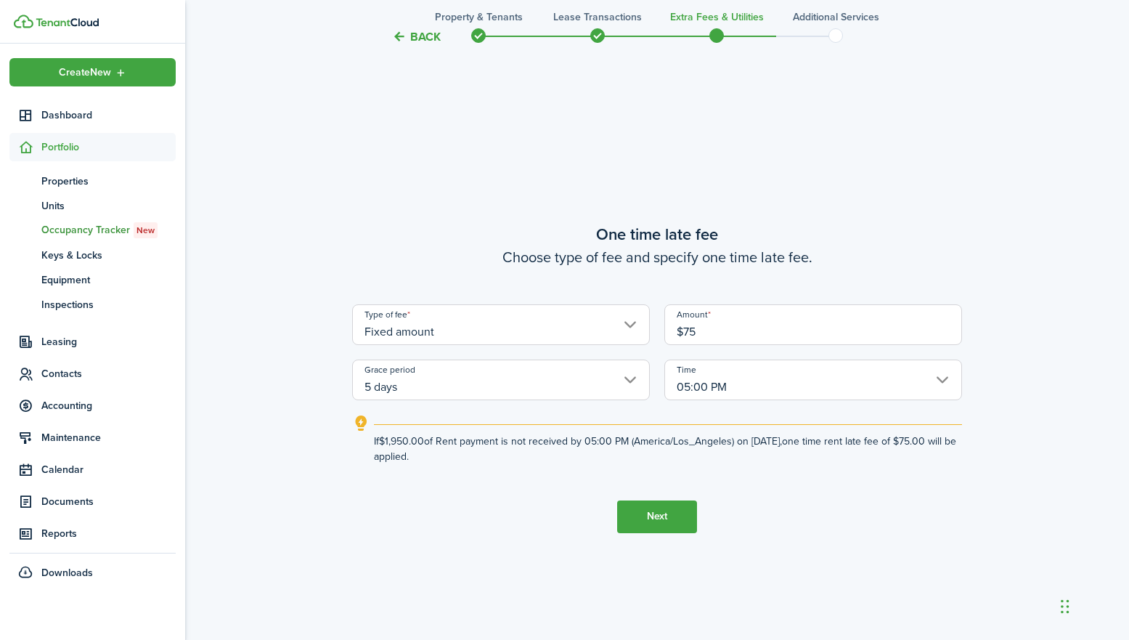
click at [631, 380] on input "5 days" at bounding box center [501, 379] width 298 height 41
type input "$75.00"
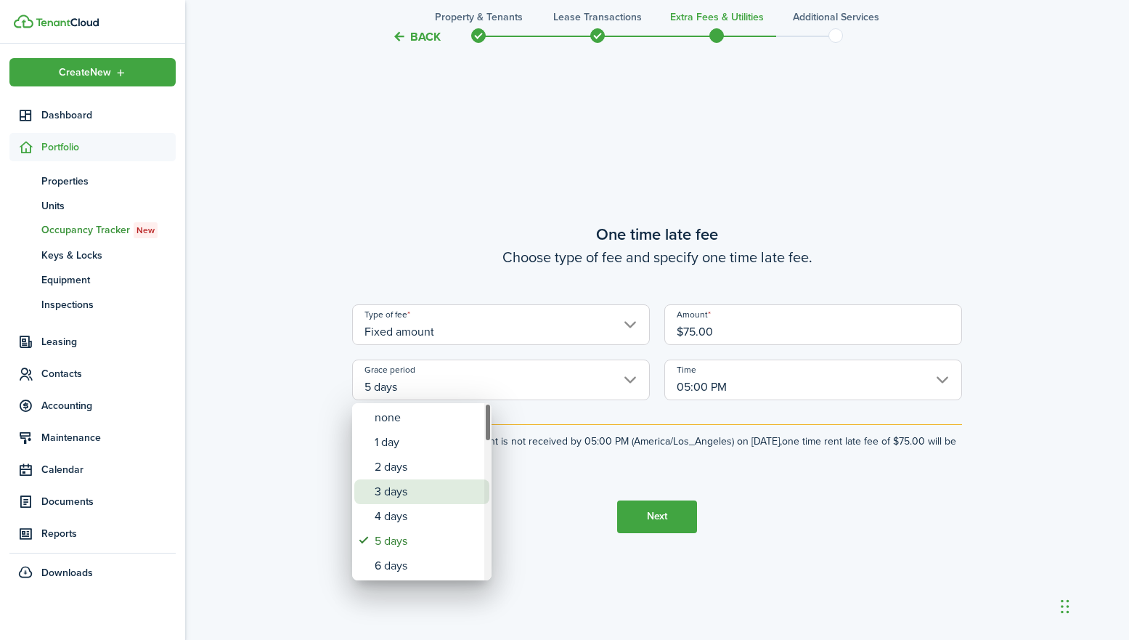
click at [394, 490] on div "3 days" at bounding box center [428, 491] width 106 height 25
type input "3 days"
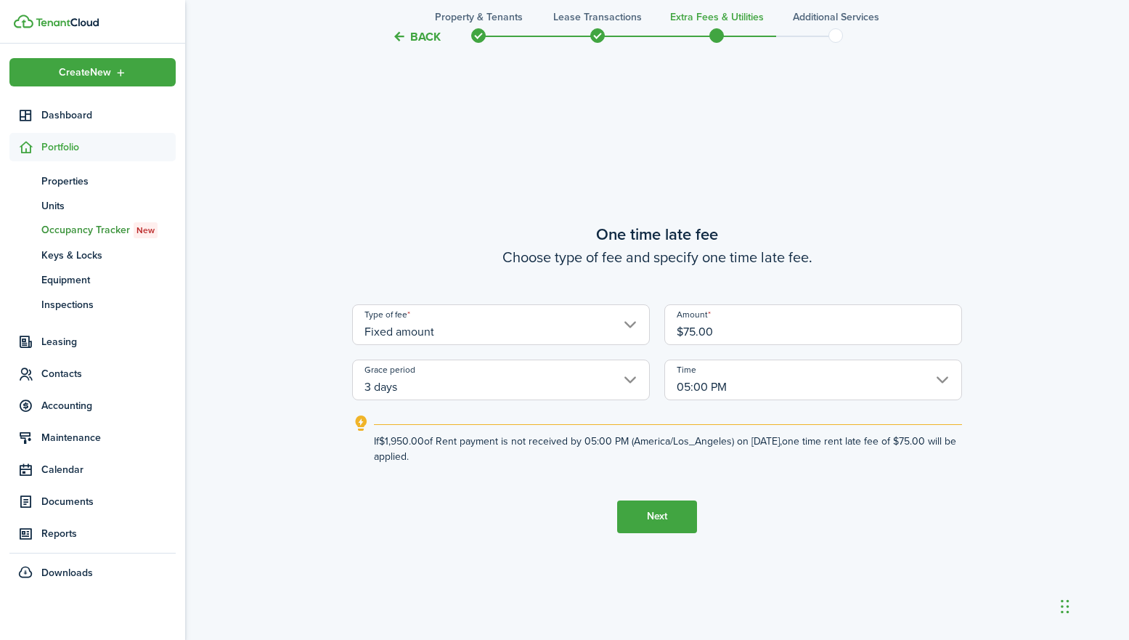
click at [654, 409] on lease-wizard-late-fee-onetime "One time late fee Choose type of fee and specify one time late fee. Type of fee…" at bounding box center [657, 343] width 610 height 242
click at [659, 518] on button "Next" at bounding box center [657, 516] width 80 height 33
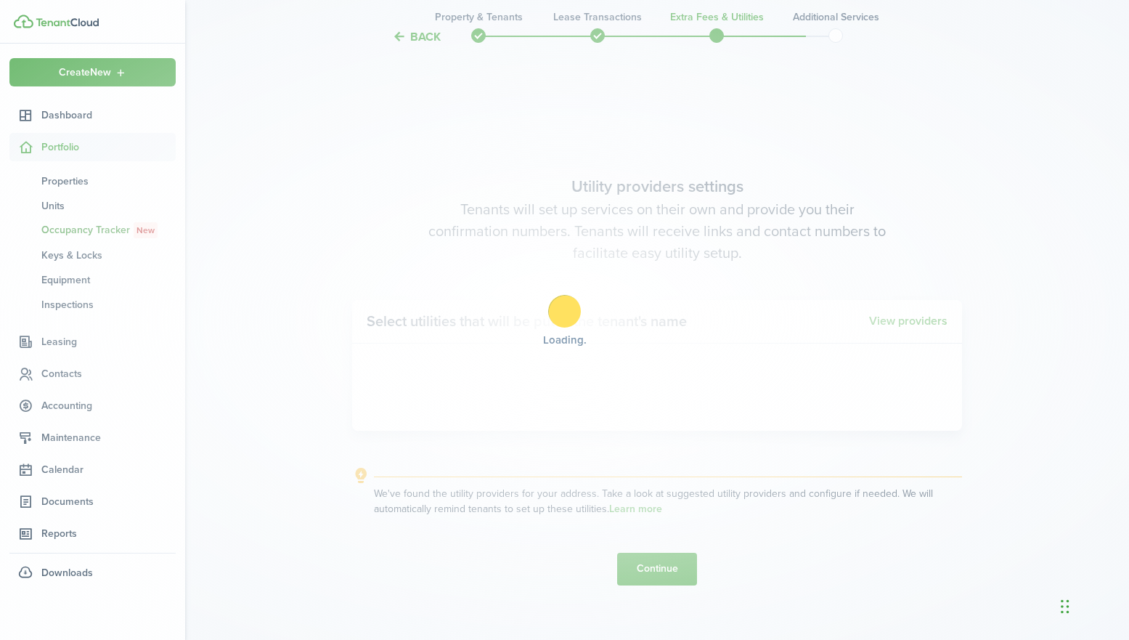
scroll to position [1821, 0]
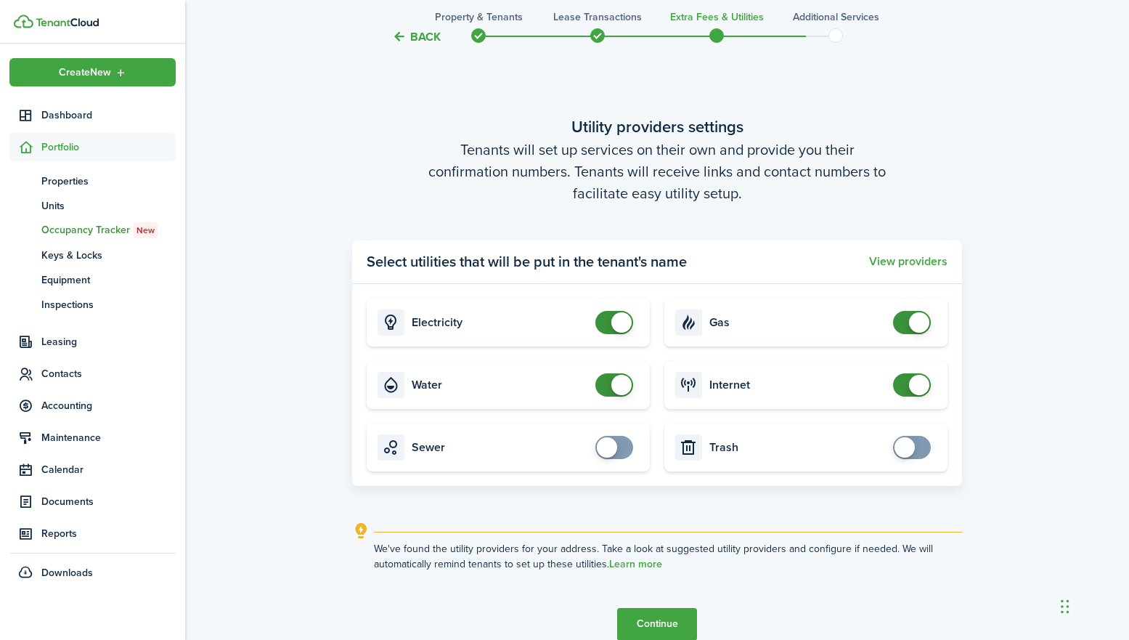
checkbox input "false"
click at [621, 385] on span at bounding box center [621, 385] width 20 height 20
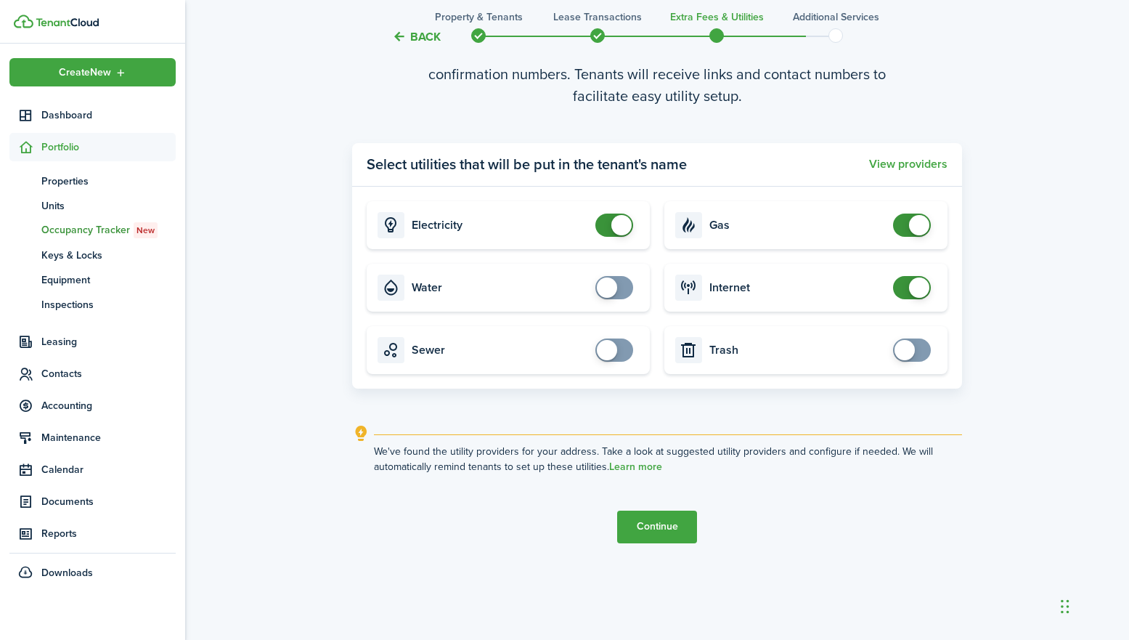
scroll to position [1919, 0]
click at [666, 530] on button "Continue" at bounding box center [657, 526] width 80 height 33
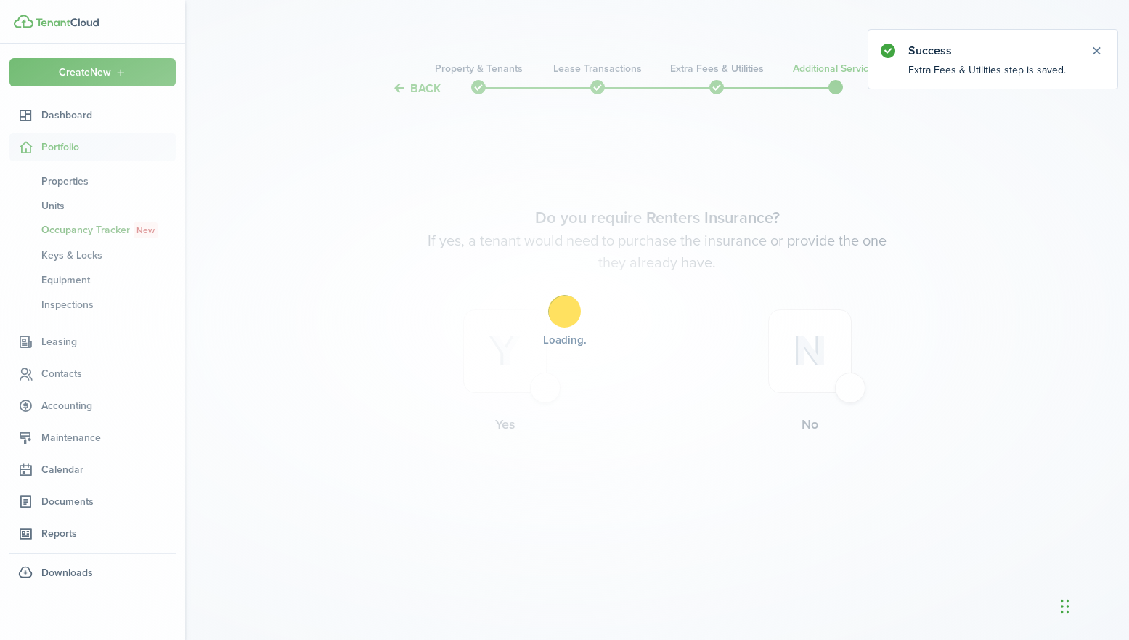
scroll to position [0, 0]
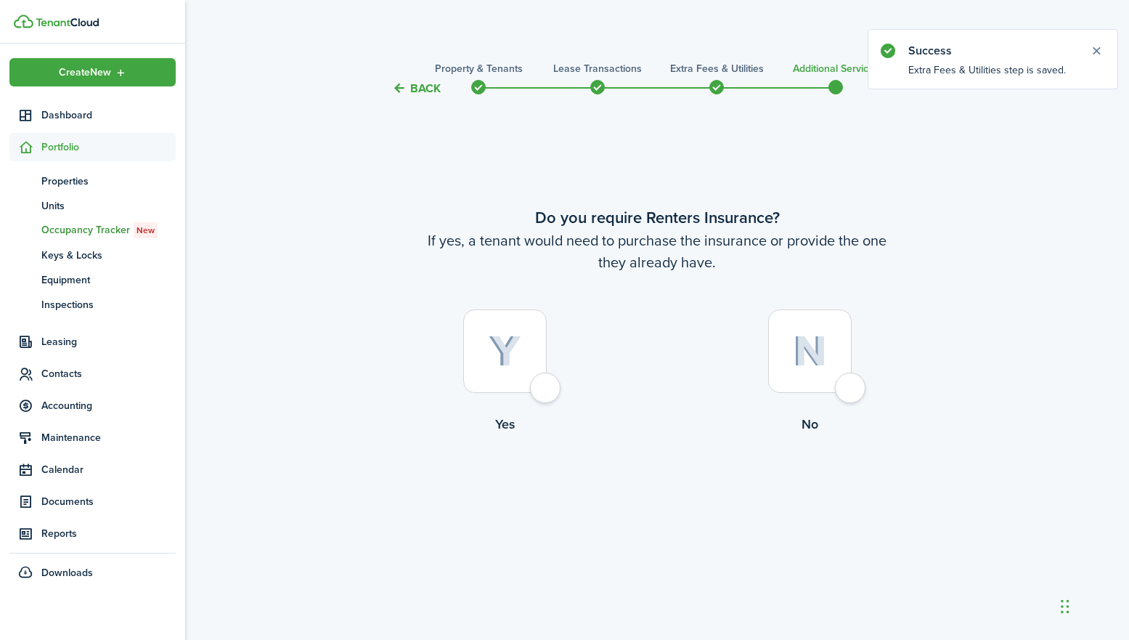
click at [851, 384] on div at bounding box center [809, 350] width 83 height 83
radio input "true"
click at [674, 488] on button "Complete move in" at bounding box center [657, 494] width 107 height 33
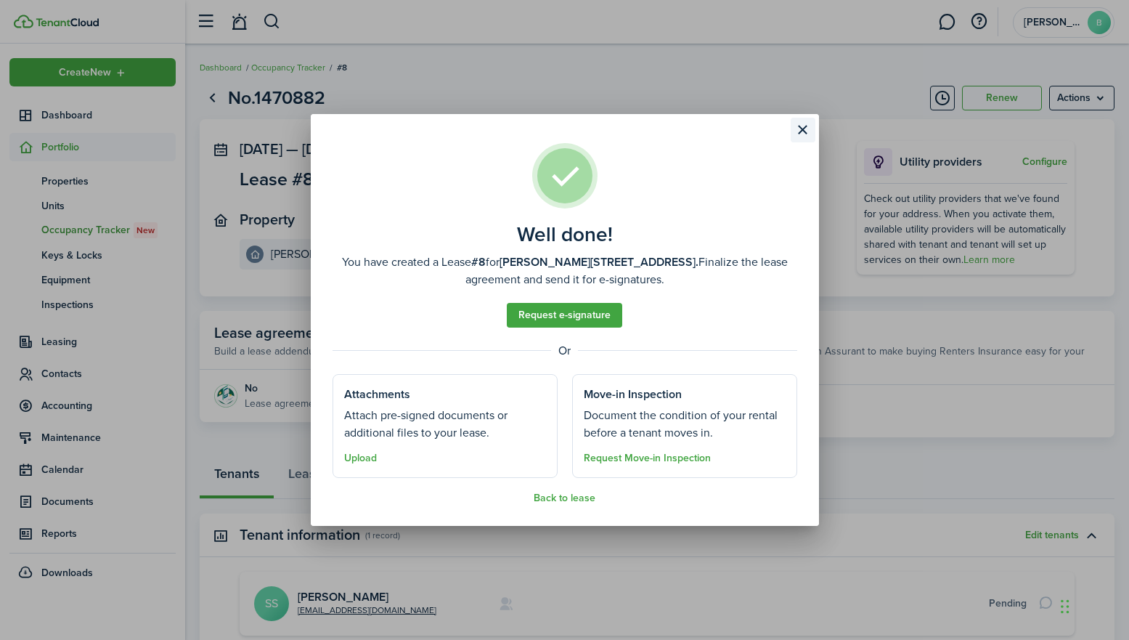
click at [804, 127] on button "Close modal" at bounding box center [803, 130] width 25 height 25
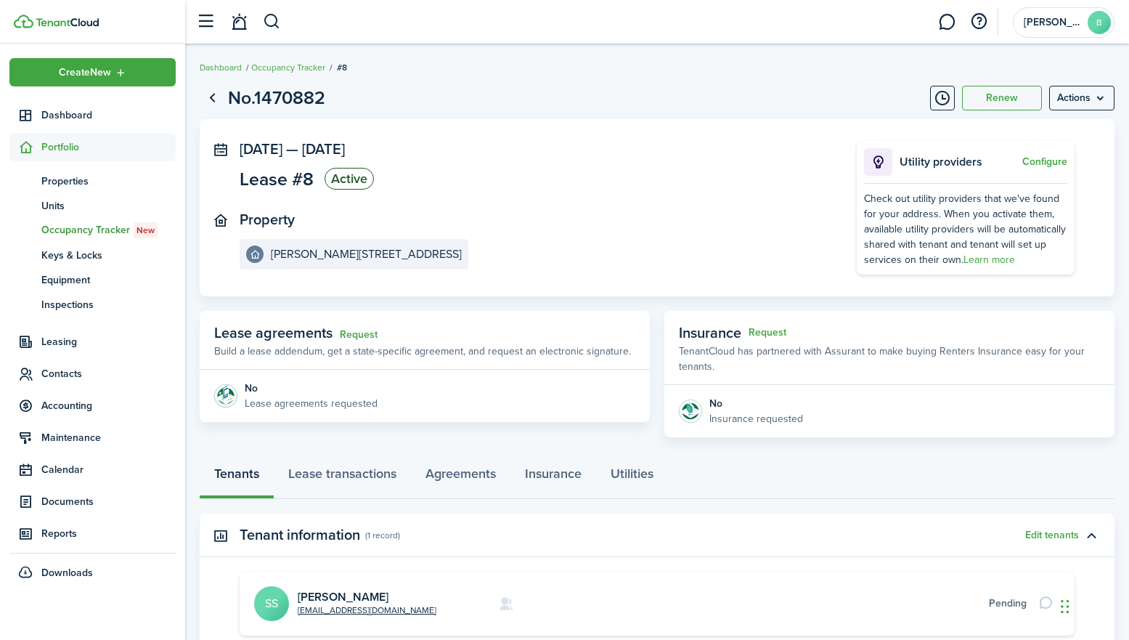
click at [603, 86] on page-view-header "No.1470882 Renew Actions" at bounding box center [657, 98] width 915 height 28
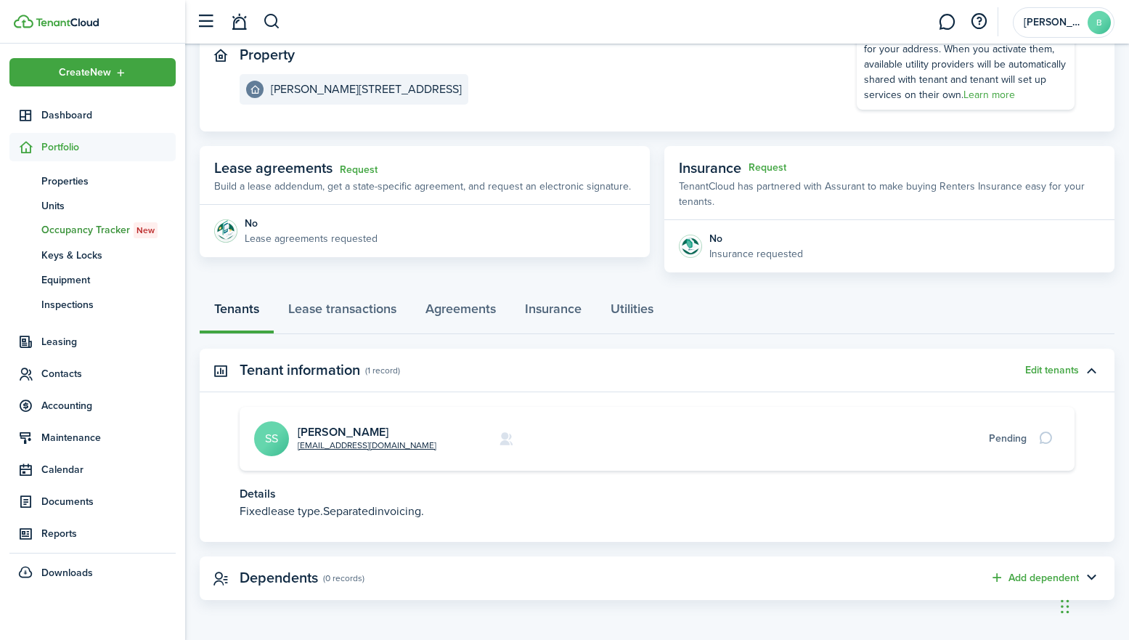
scroll to position [164, 0]
click at [343, 312] on link "Lease transactions" at bounding box center [342, 313] width 137 height 44
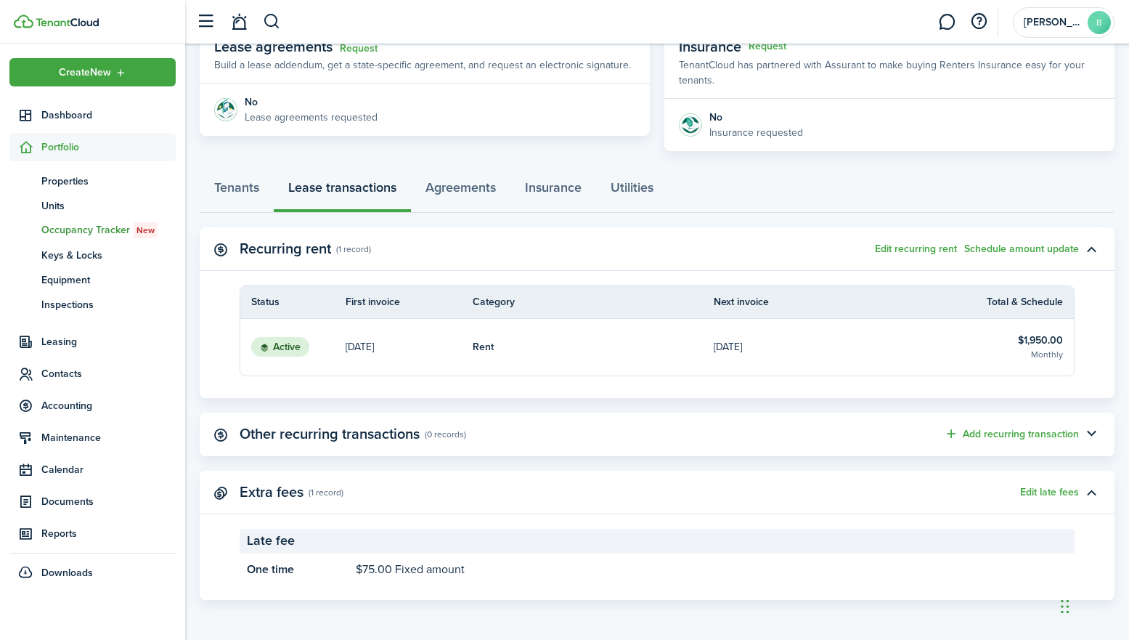
scroll to position [285, 0]
click at [1092, 430] on button "button" at bounding box center [1091, 434] width 25 height 25
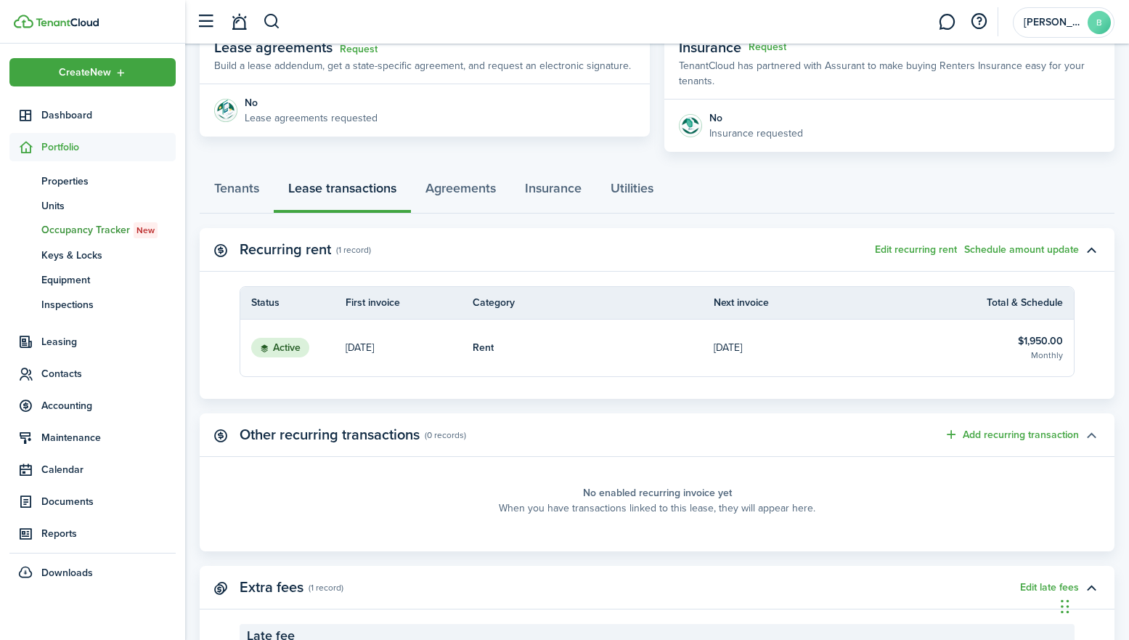
click at [1092, 430] on button "button" at bounding box center [1091, 434] width 25 height 25
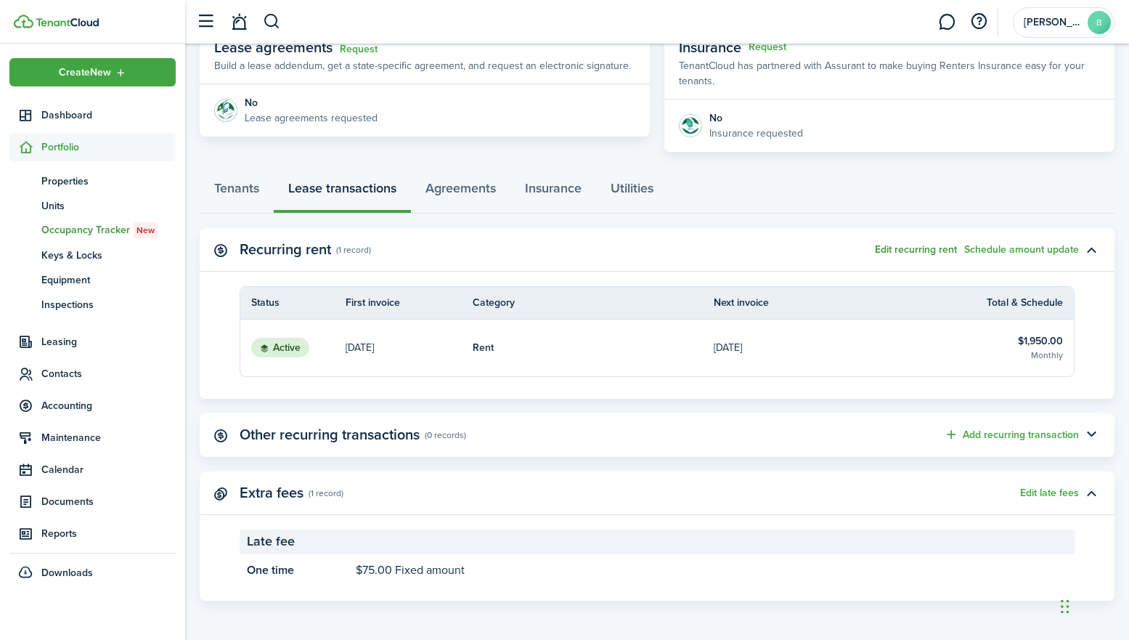
click at [933, 250] on button "Edit recurring rent" at bounding box center [916, 250] width 82 height 12
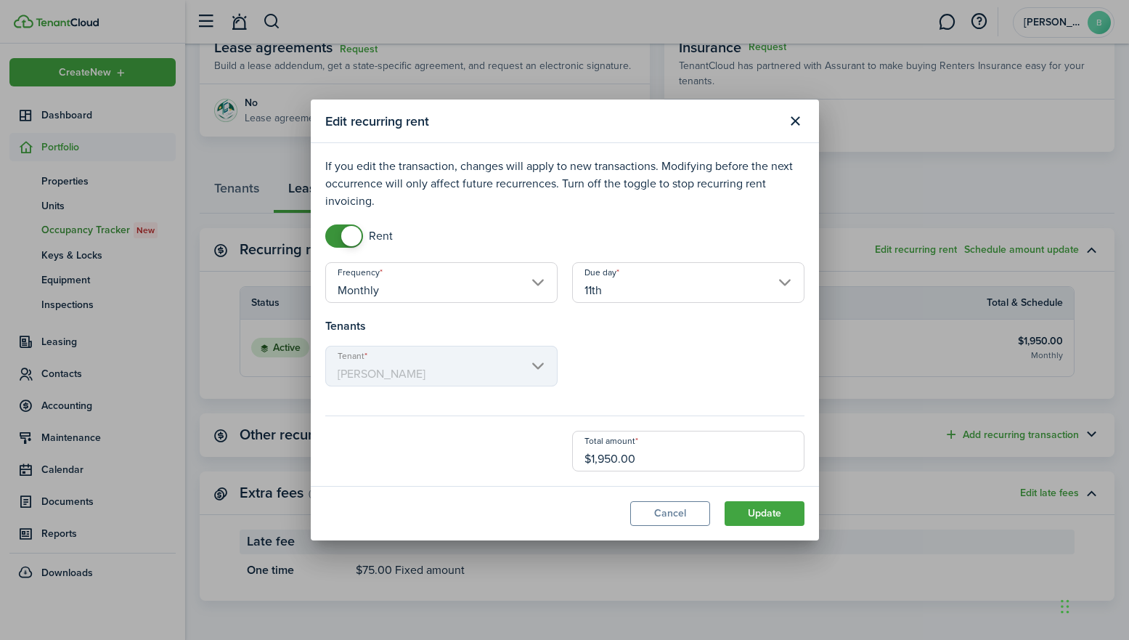
click at [784, 282] on input "11th" at bounding box center [688, 282] width 232 height 41
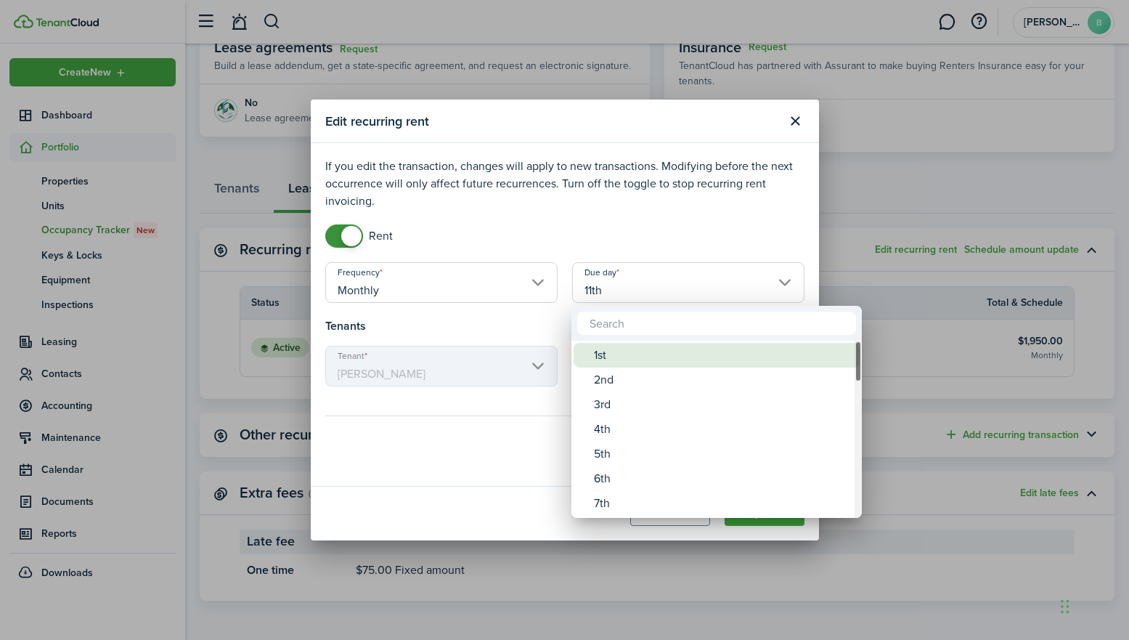
click at [619, 356] on div "1st" at bounding box center [722, 355] width 257 height 25
type input "1st"
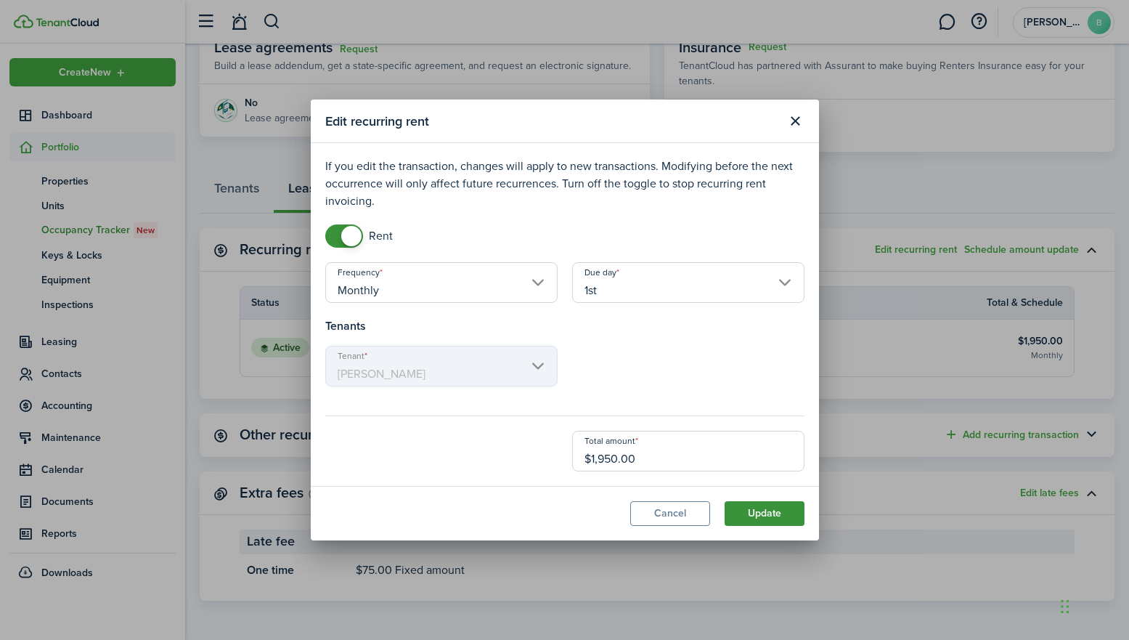
click at [759, 511] on button "Update" at bounding box center [764, 513] width 80 height 25
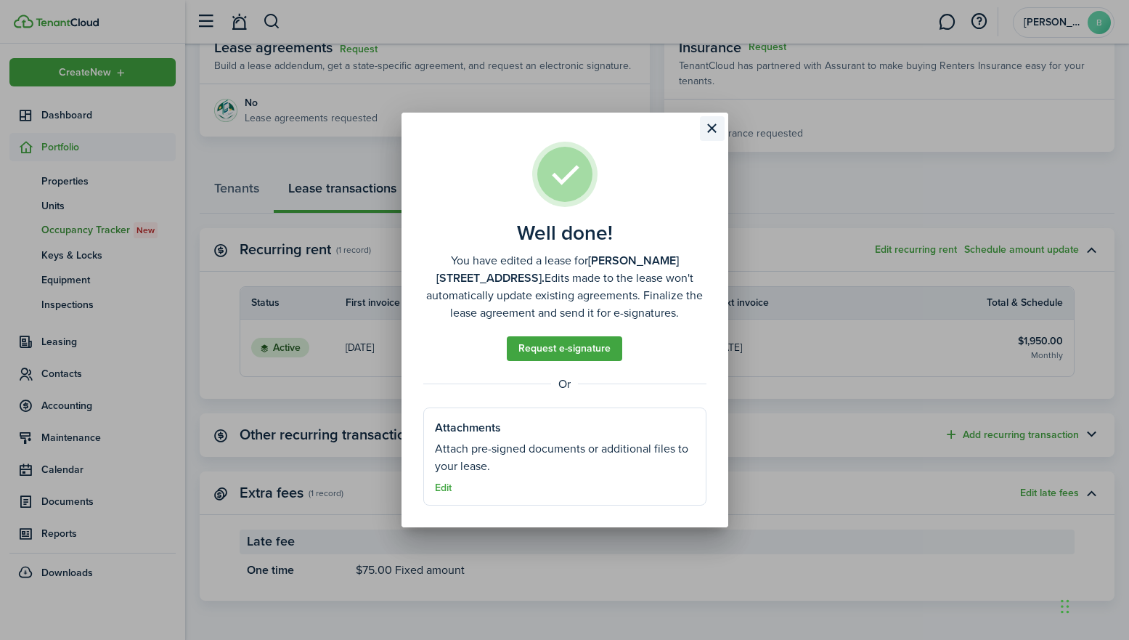
click at [713, 131] on button "Close modal" at bounding box center [712, 128] width 25 height 25
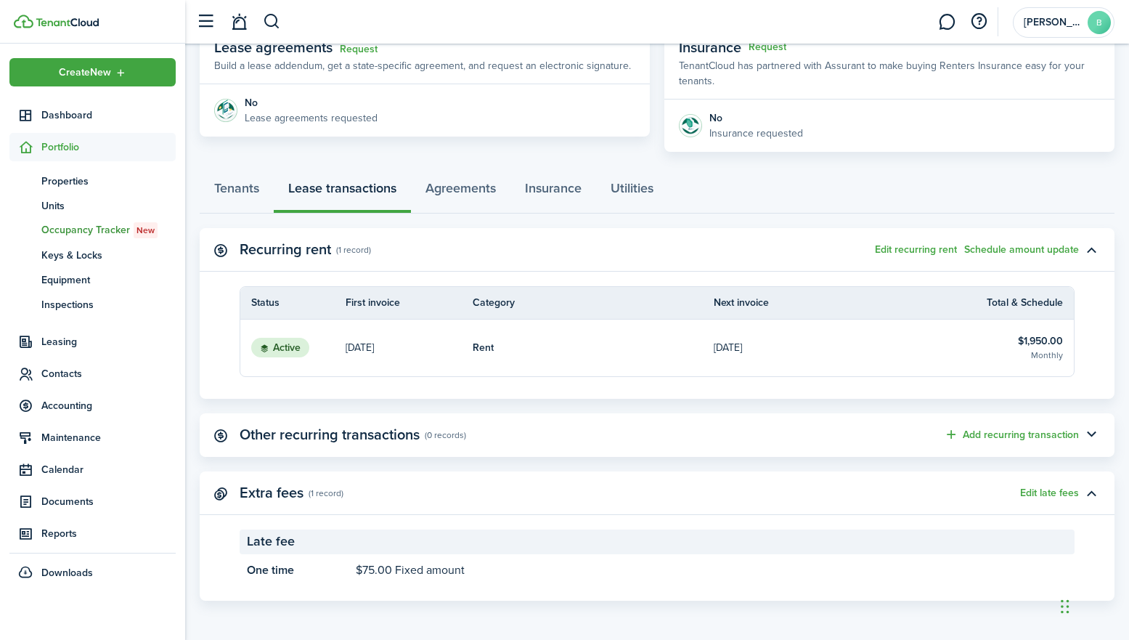
click at [757, 255] on panel-main-header "Recurring rent (1 record) Edit recurring rent Schedule amount update" at bounding box center [657, 250] width 915 height 44
click at [474, 192] on link "Agreements" at bounding box center [460, 192] width 99 height 44
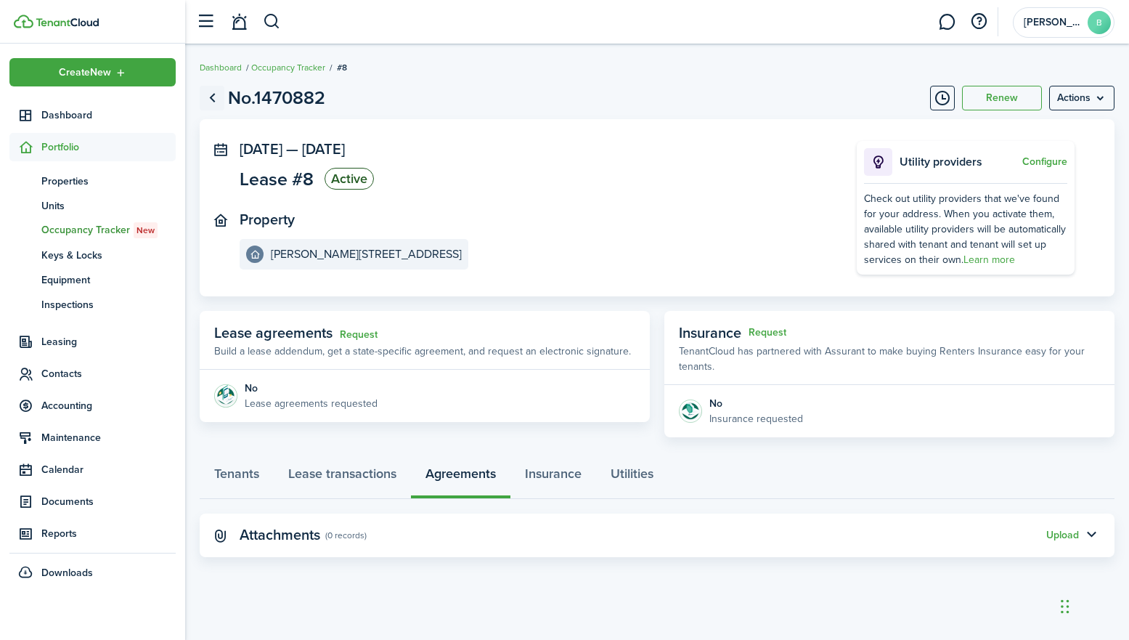
click at [215, 99] on link "Go back" at bounding box center [212, 98] width 25 height 25
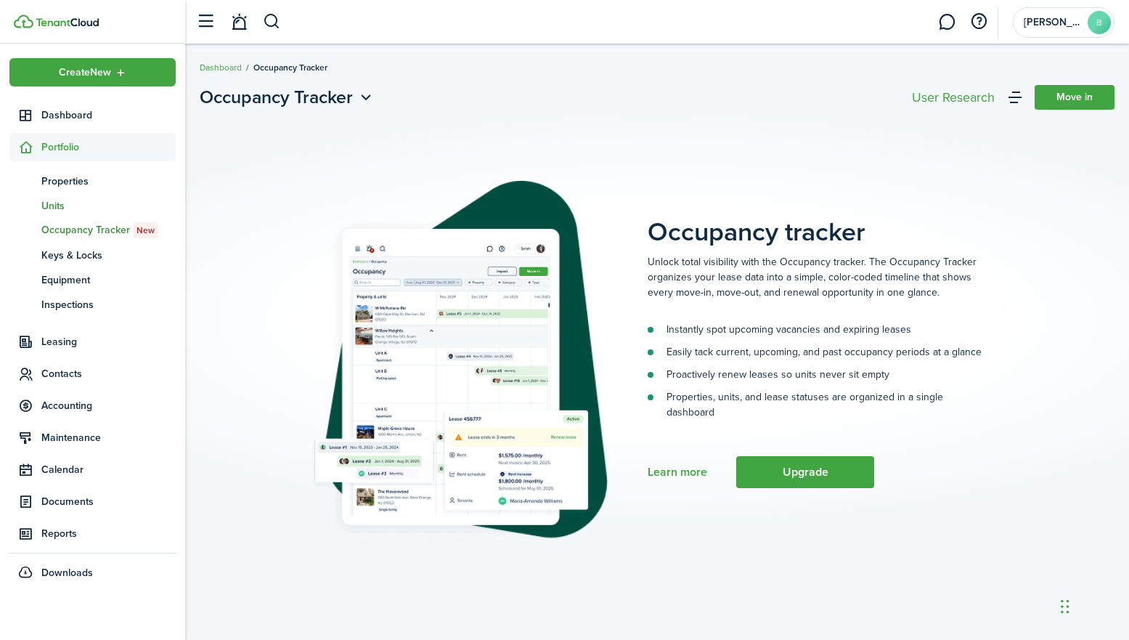
click at [58, 206] on span "Units" at bounding box center [108, 205] width 134 height 15
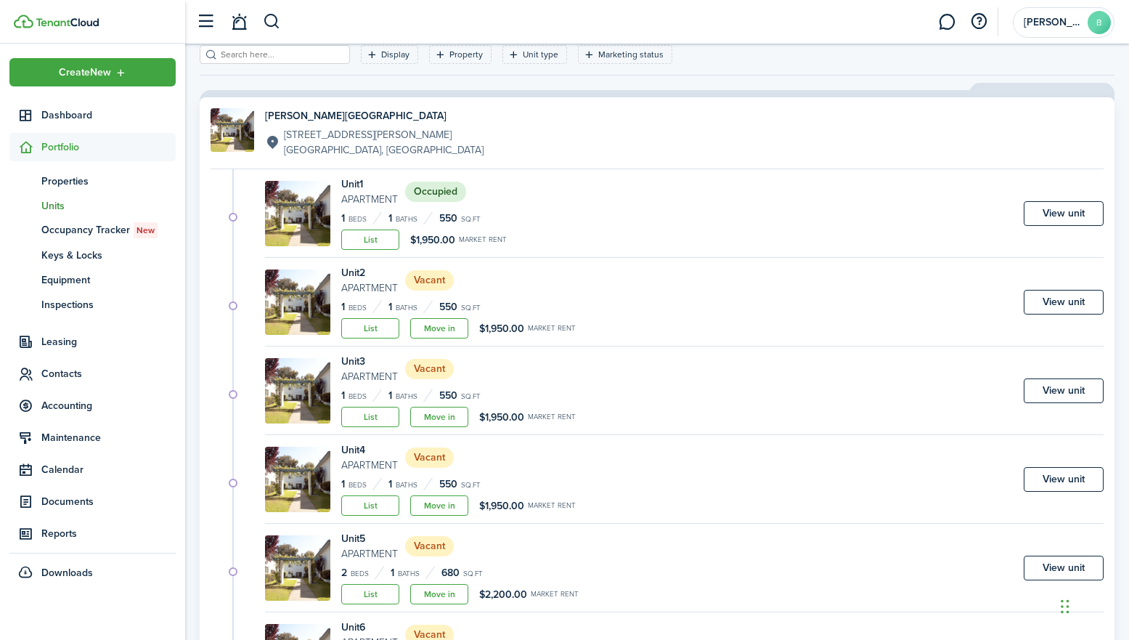
scroll to position [106, 0]
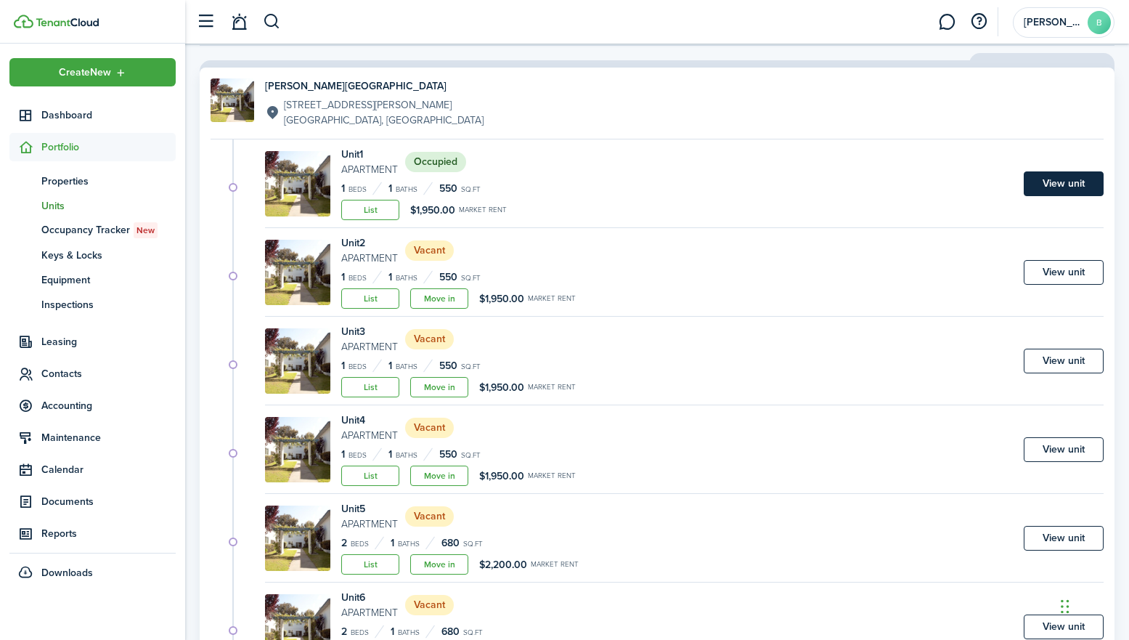
click at [1050, 188] on link "View unit" at bounding box center [1064, 183] width 80 height 25
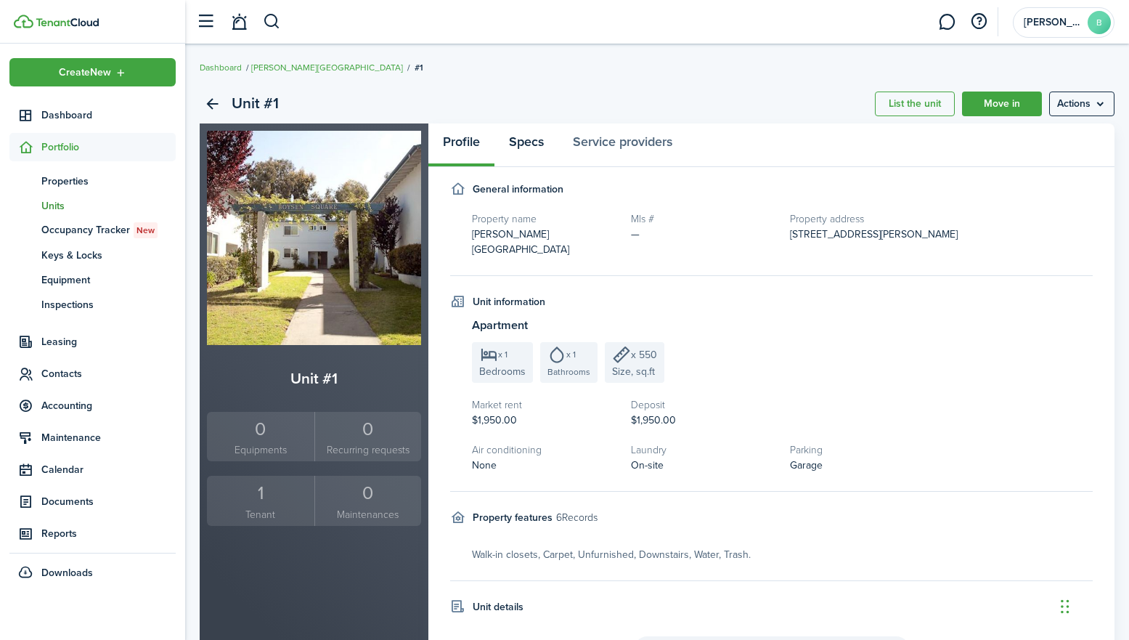
click at [536, 134] on link "Specs" at bounding box center [526, 145] width 64 height 44
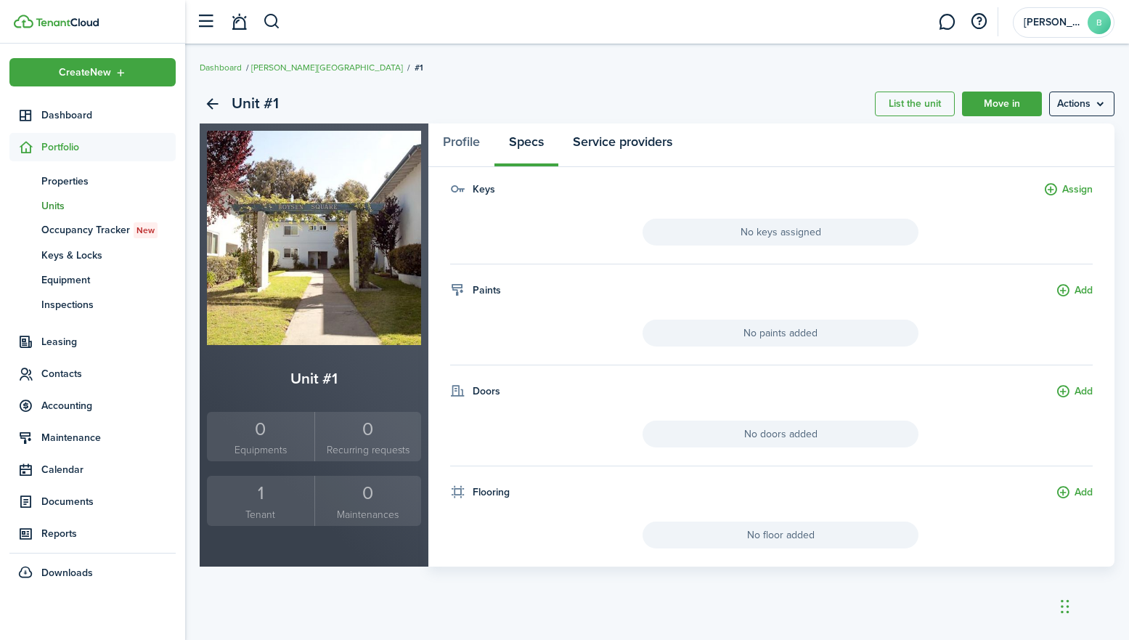
click at [628, 154] on link "Service providers" at bounding box center [622, 145] width 128 height 44
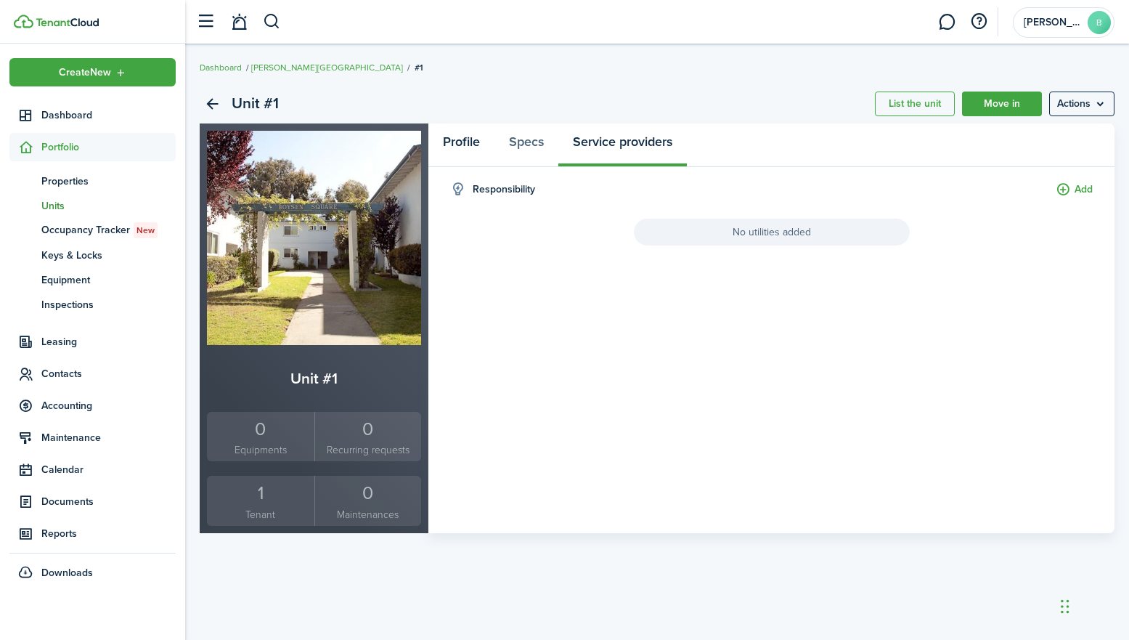
click at [457, 150] on link "Profile" at bounding box center [461, 145] width 66 height 44
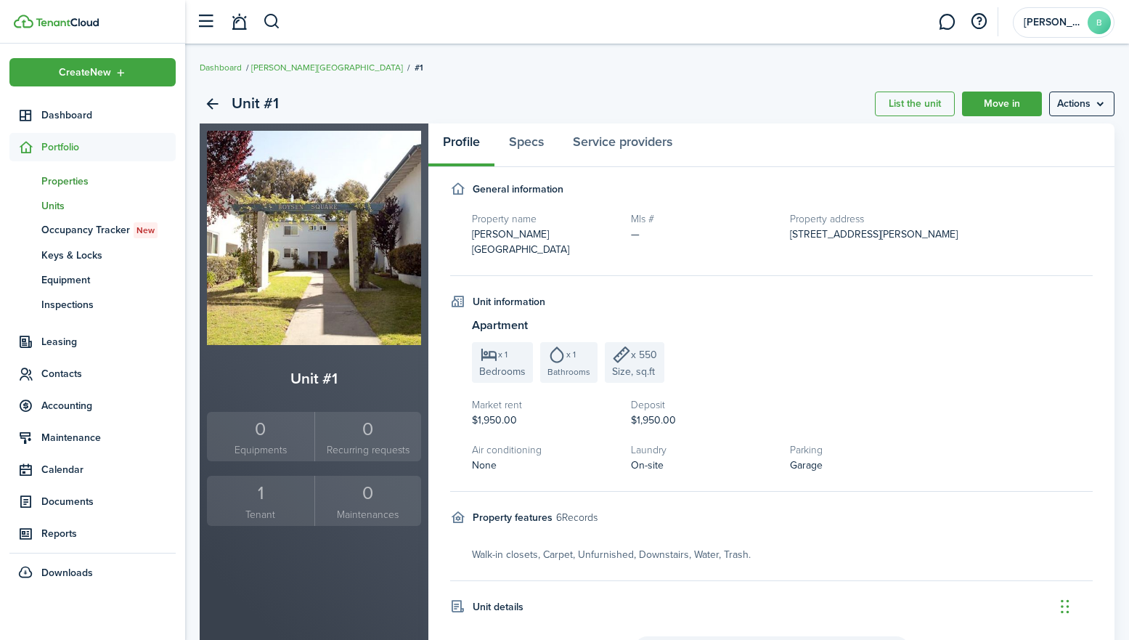
click at [56, 182] on span "Properties" at bounding box center [108, 180] width 134 height 15
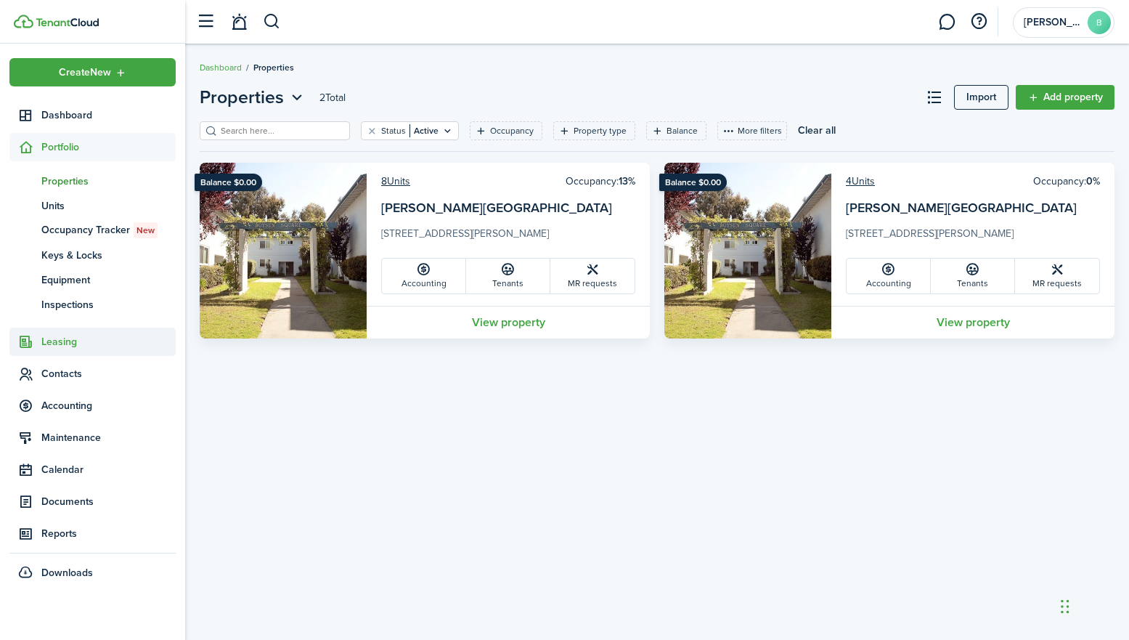
click at [60, 345] on span "Leasing" at bounding box center [108, 341] width 134 height 15
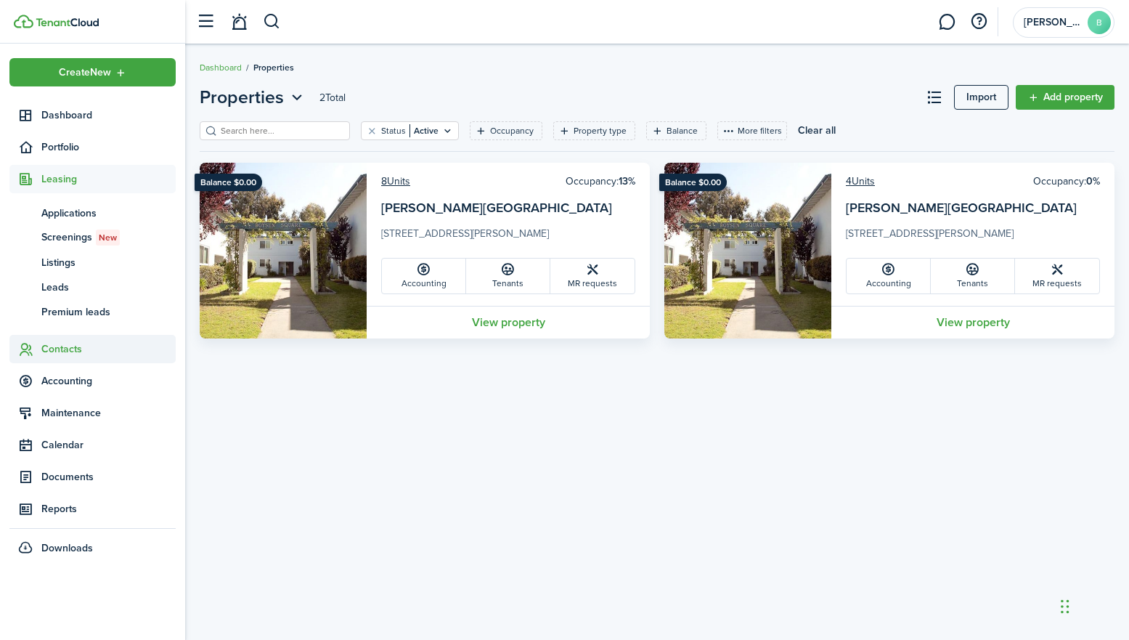
click at [61, 346] on span "Contacts" at bounding box center [108, 348] width 134 height 15
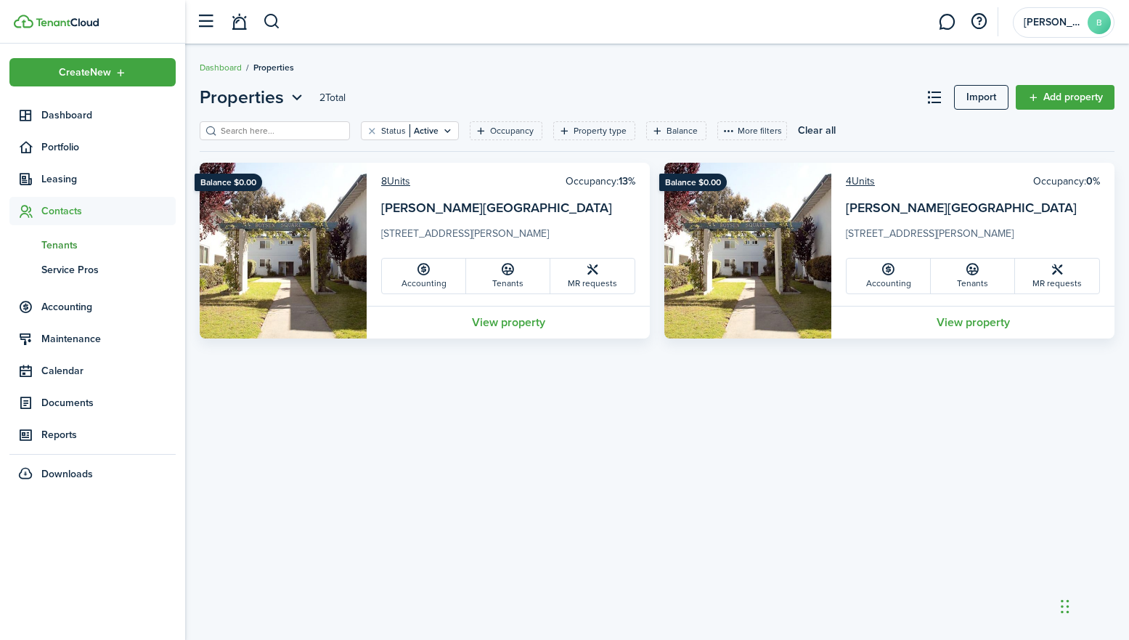
click at [71, 247] on span "Tenants" at bounding box center [108, 244] width 134 height 15
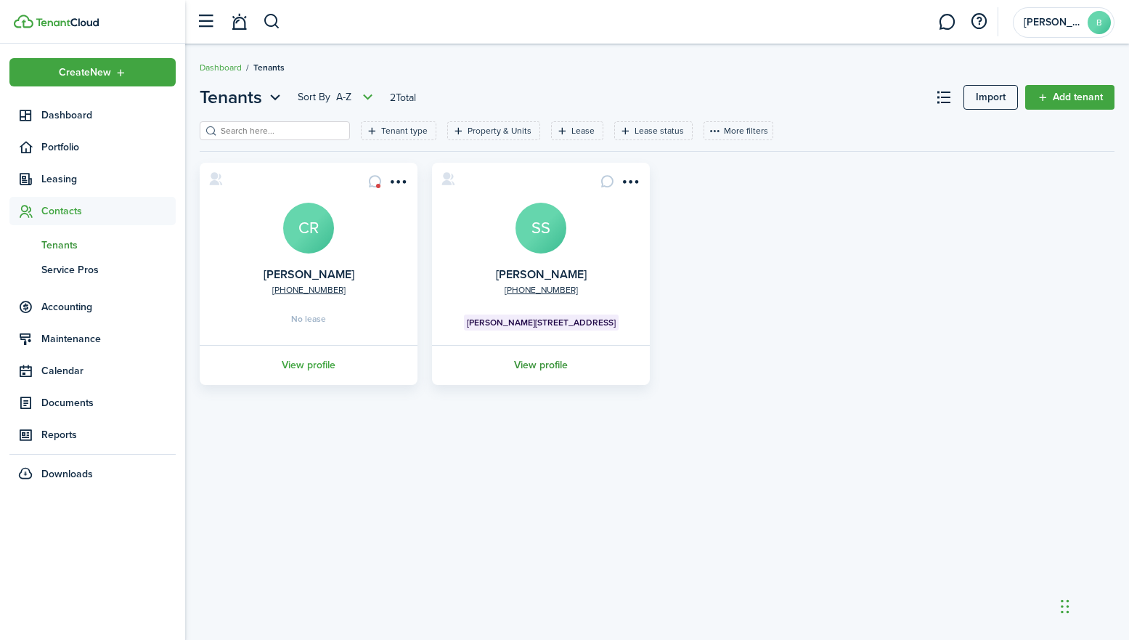
click at [547, 365] on link "View profile" at bounding box center [541, 365] width 222 height 40
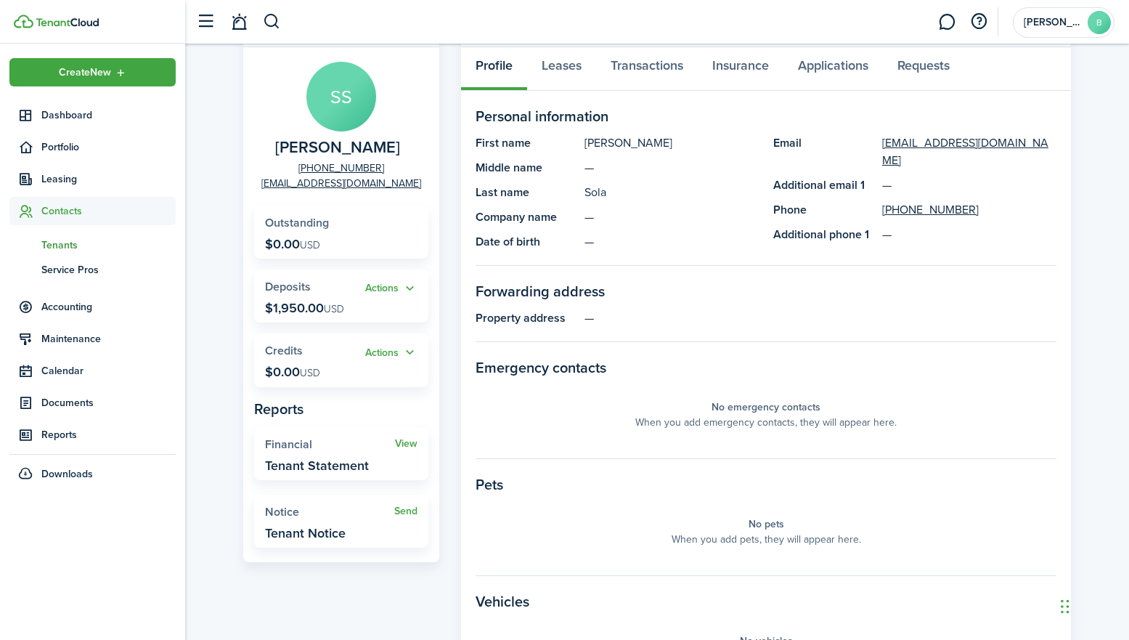
scroll to position [83, 0]
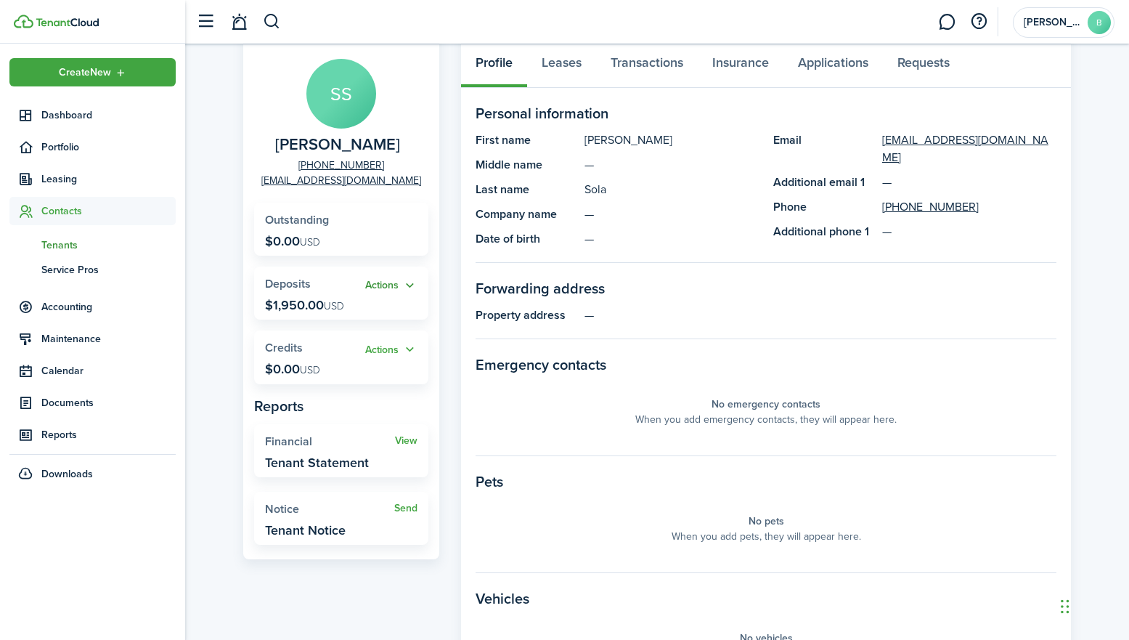
click at [396, 282] on button "Actions" at bounding box center [391, 285] width 52 height 17
click at [450, 267] on panel-main-grid "Tenant SS [PERSON_NAME] [PHONE_NUMBER] [EMAIL_ADDRESS][DOMAIN_NAME] Outstanding…" at bounding box center [657, 403] width 828 height 805
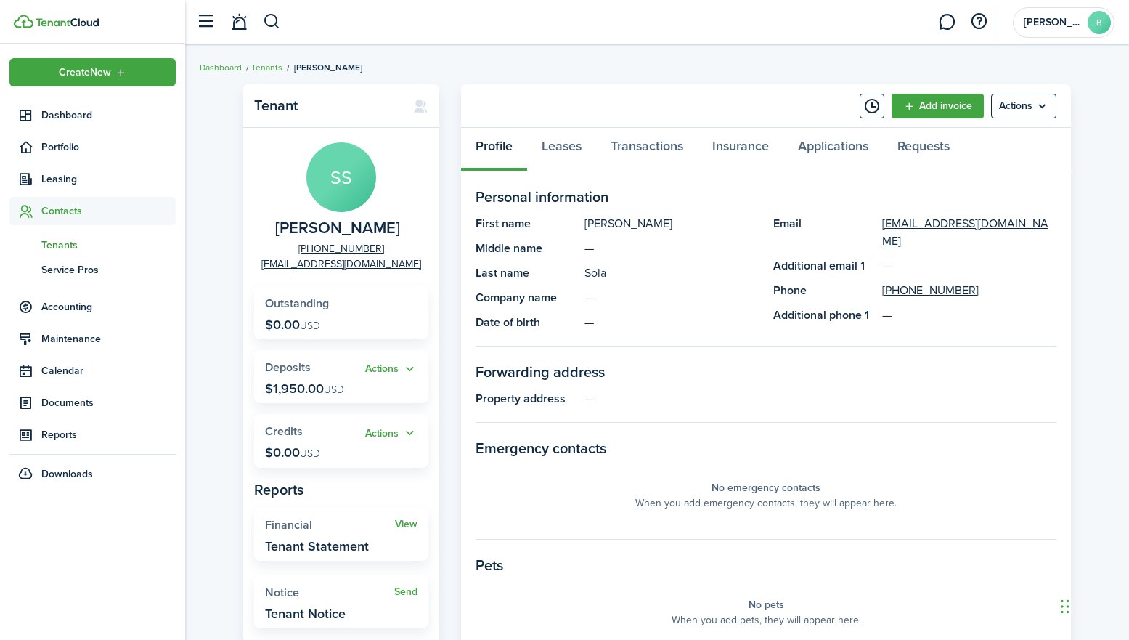
scroll to position [0, 0]
click at [641, 146] on link "Transactions" at bounding box center [647, 150] width 102 height 44
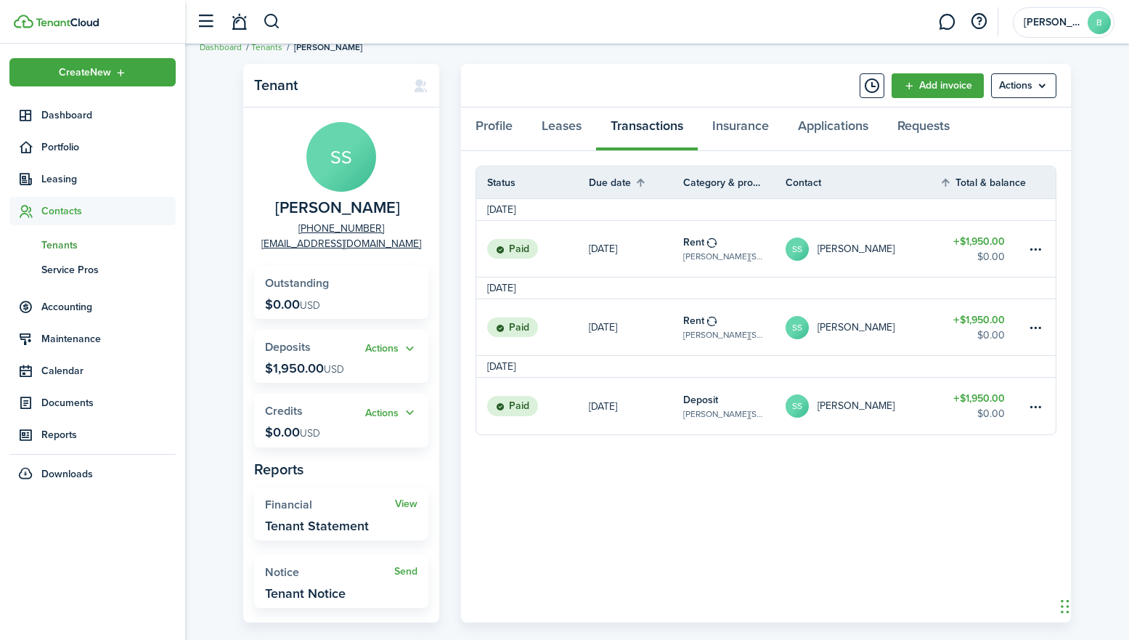
scroll to position [21, 0]
click at [1037, 405] on table-menu-btn-icon at bounding box center [1035, 404] width 17 height 17
click at [807, 531] on panel-main-body "Status Due date Category & property Contact Total & balance Actions [DATE] Paid…" at bounding box center [766, 385] width 610 height 471
click at [834, 250] on table-profile-info-text "[PERSON_NAME]" at bounding box center [855, 248] width 77 height 12
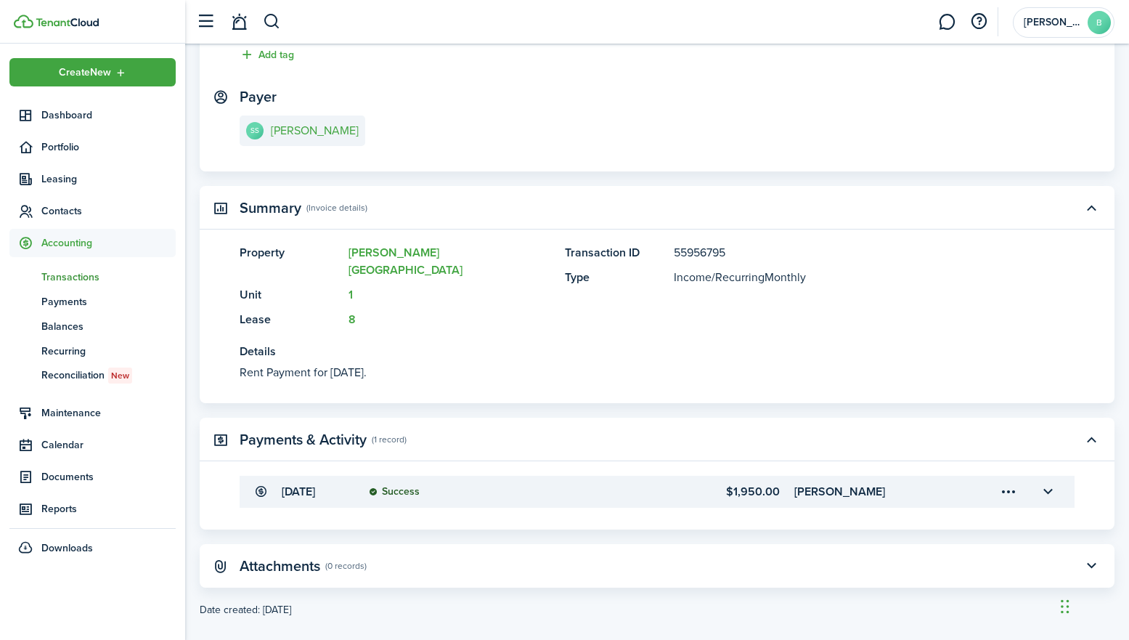
scroll to position [200, 0]
click at [1051, 480] on button "button" at bounding box center [1047, 492] width 25 height 25
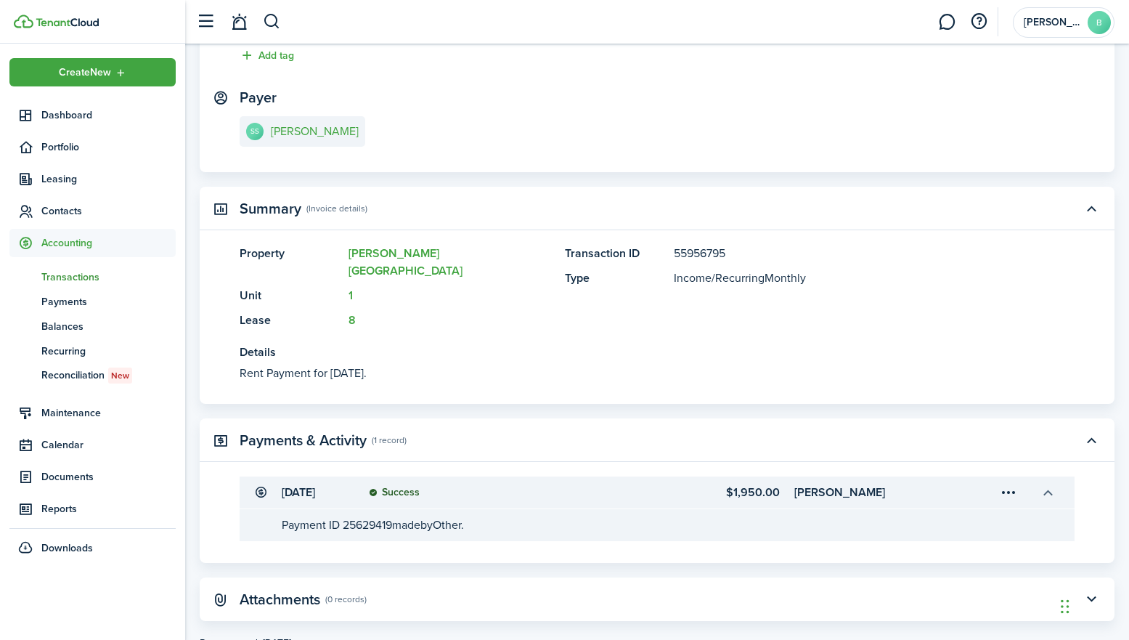
click at [1051, 480] on button "button" at bounding box center [1047, 492] width 25 height 25
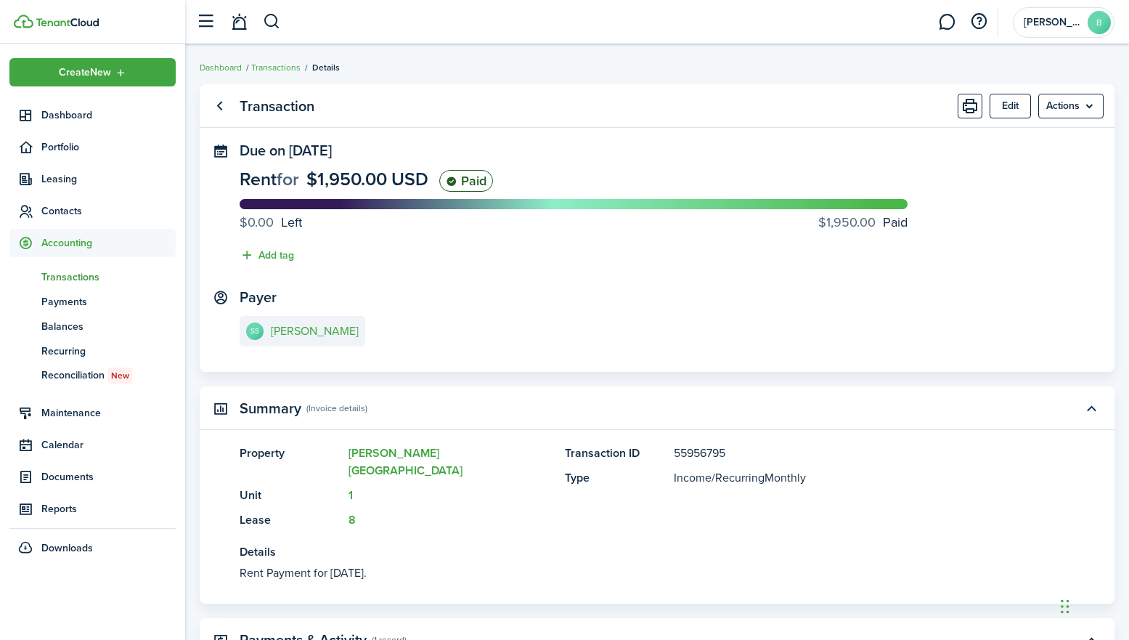
scroll to position [0, 0]
click at [221, 107] on link "Go back" at bounding box center [219, 106] width 25 height 25
